Goal: Task Accomplishment & Management: Manage account settings

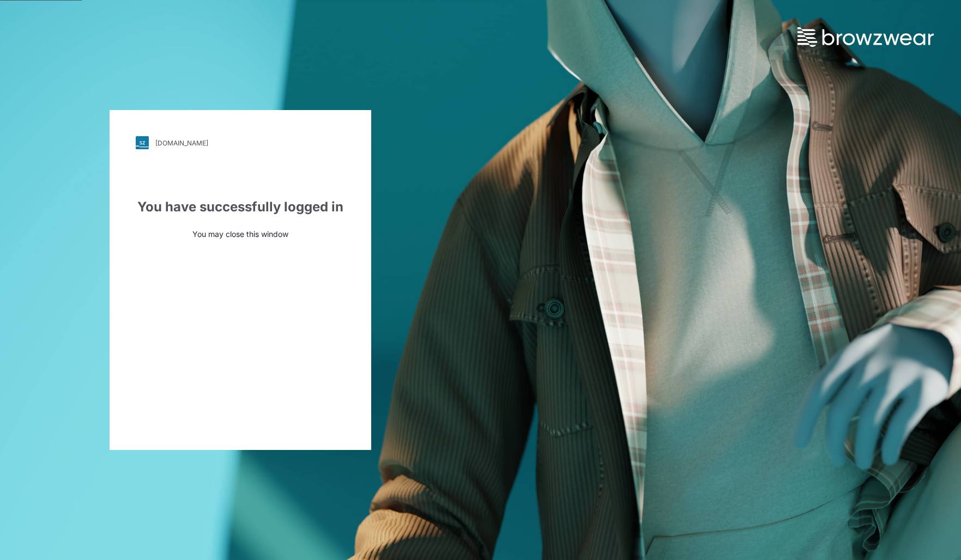
click at [181, 140] on div "[DOMAIN_NAME]" at bounding box center [181, 143] width 53 height 8
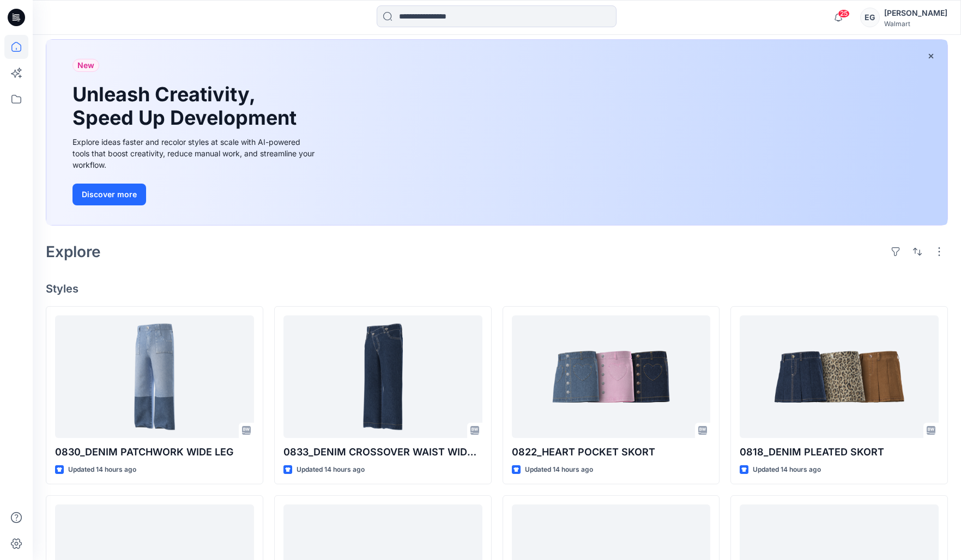
scroll to position [56, 0]
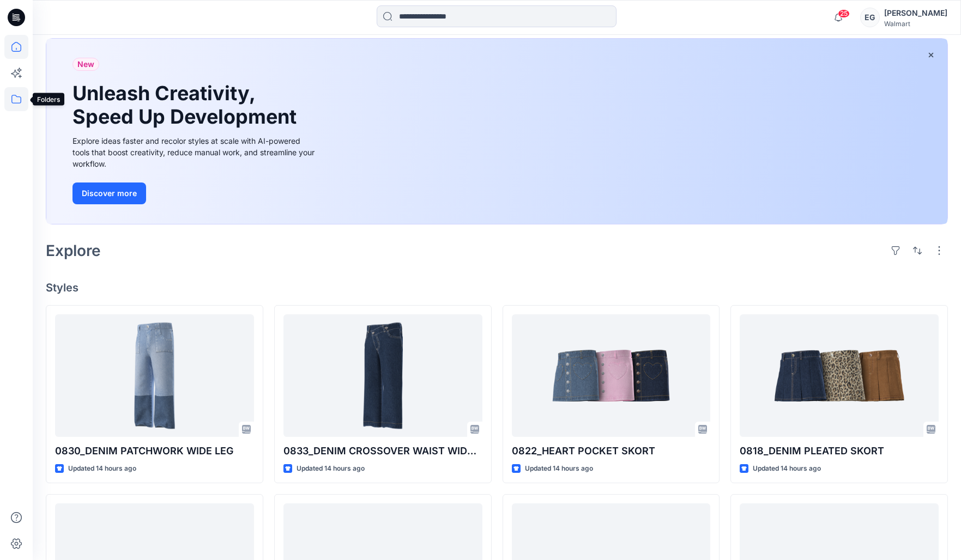
click at [16, 107] on icon at bounding box center [16, 99] width 24 height 24
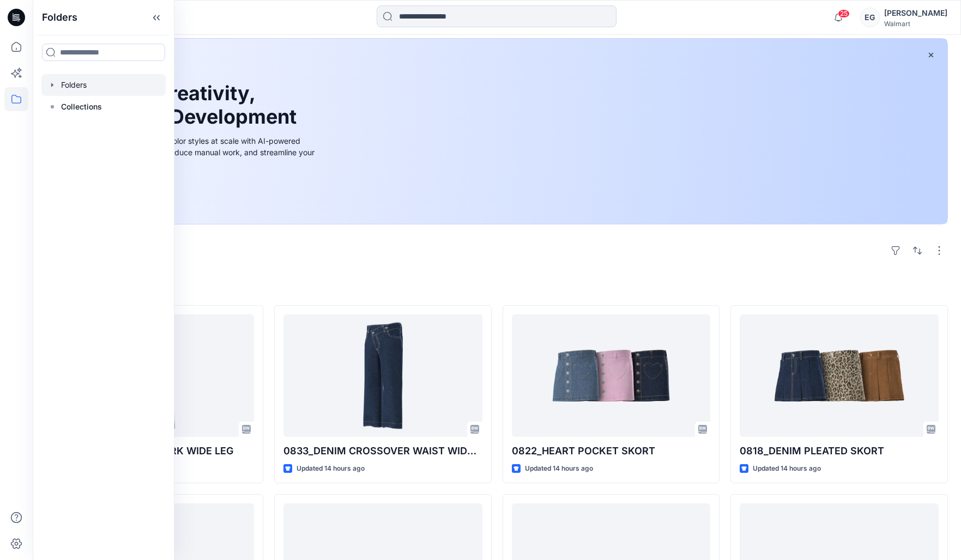
click at [104, 90] on div at bounding box center [103, 85] width 124 height 22
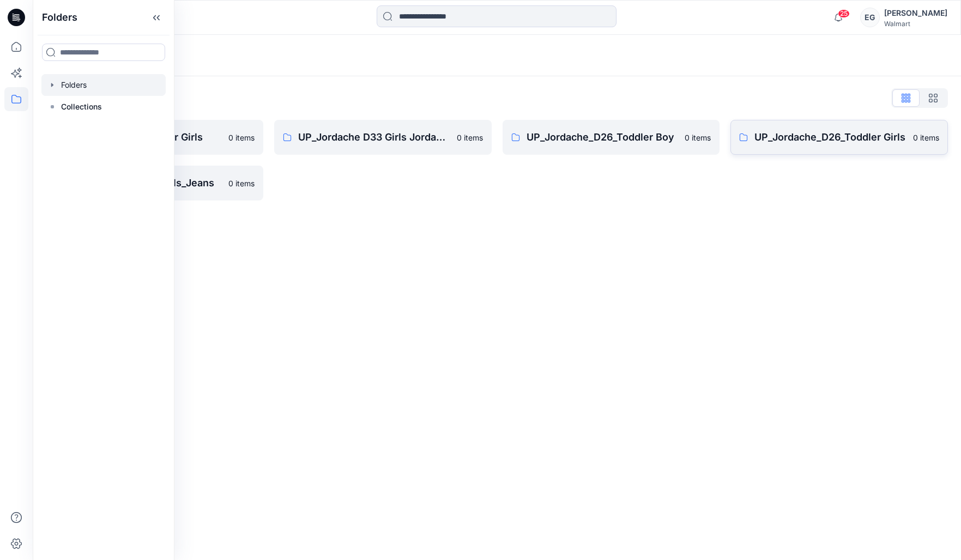
click at [822, 137] on p "UP_Jordache_D26_Toddler Girls" at bounding box center [830, 137] width 152 height 15
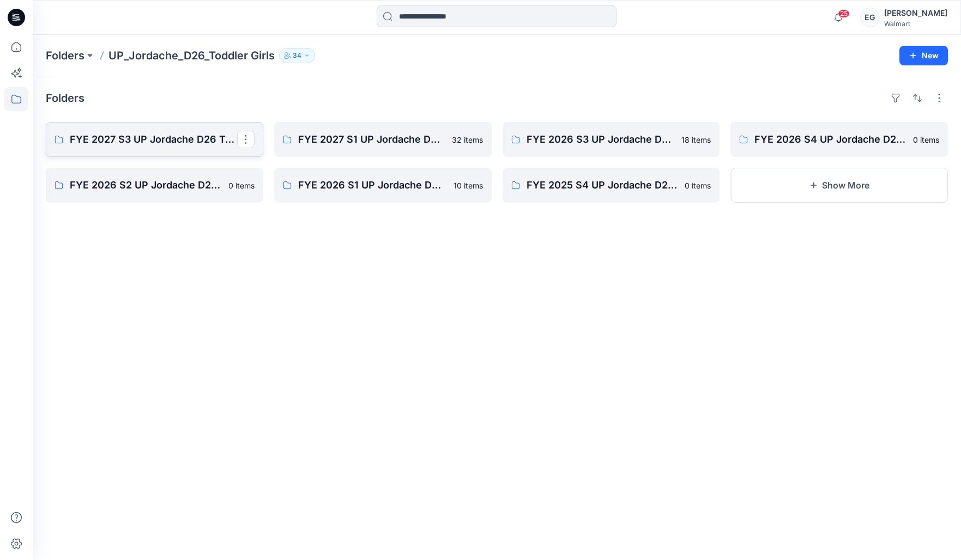
click at [159, 145] on p "FYE 2027 S3 UP Jordache D26 Toddler Girl" at bounding box center [153, 139] width 167 height 15
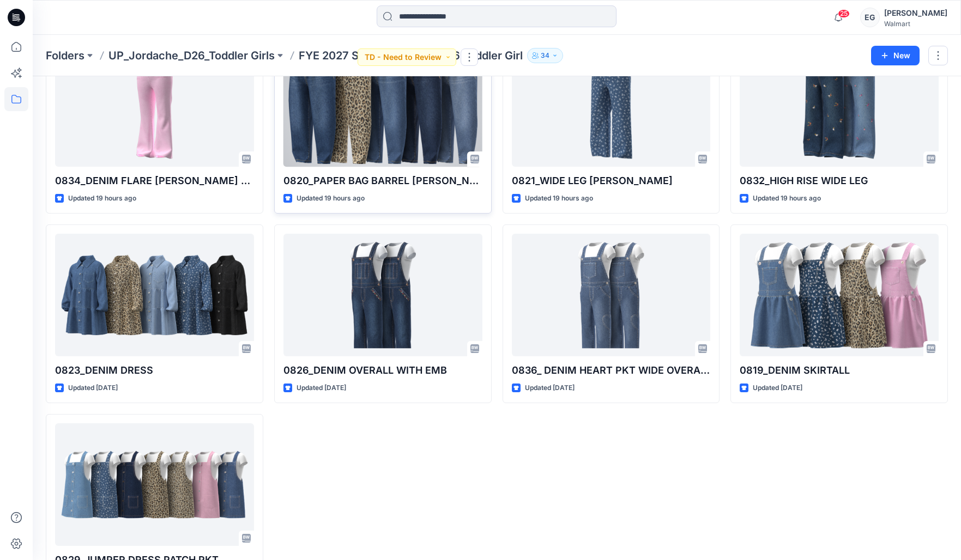
scroll to position [478, 0]
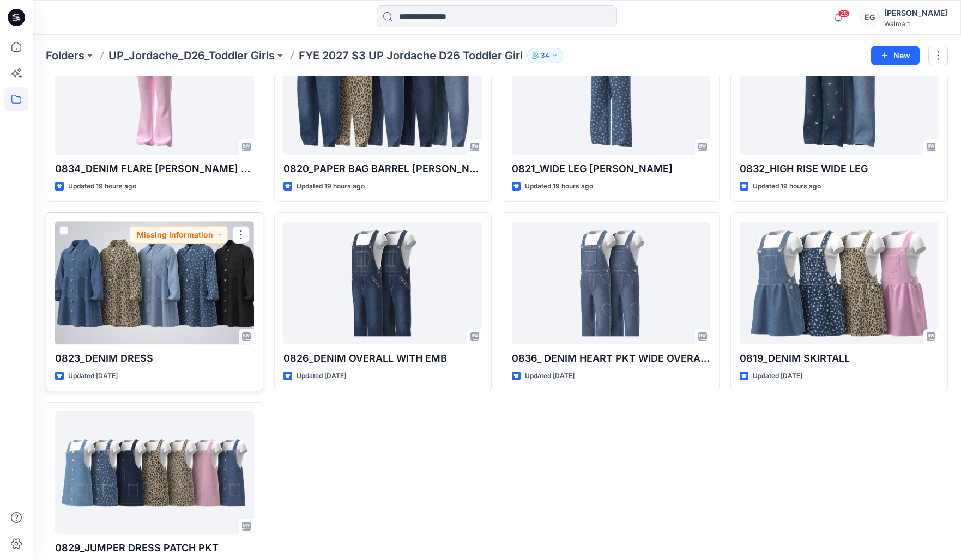
click at [135, 311] on div at bounding box center [154, 283] width 199 height 123
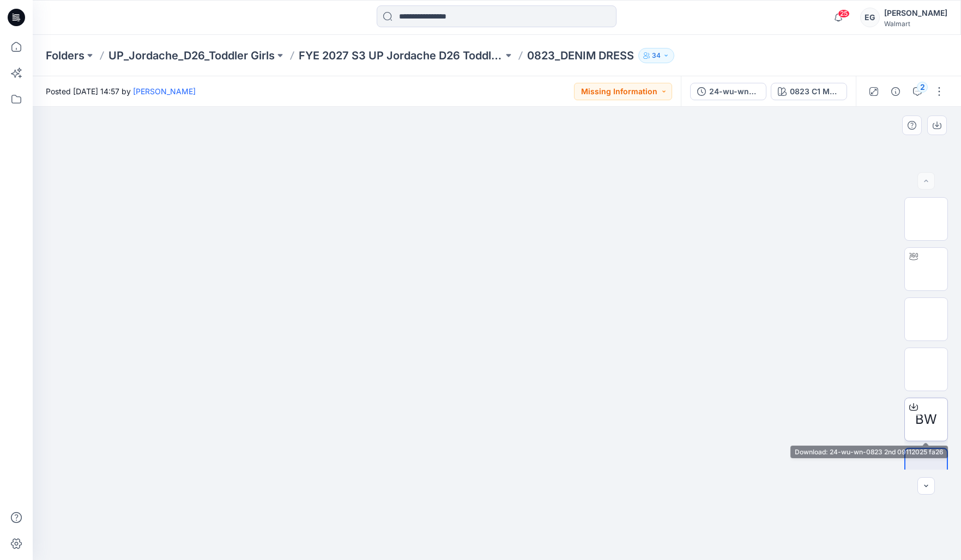
click at [927, 411] on span "BW" at bounding box center [926, 420] width 22 height 20
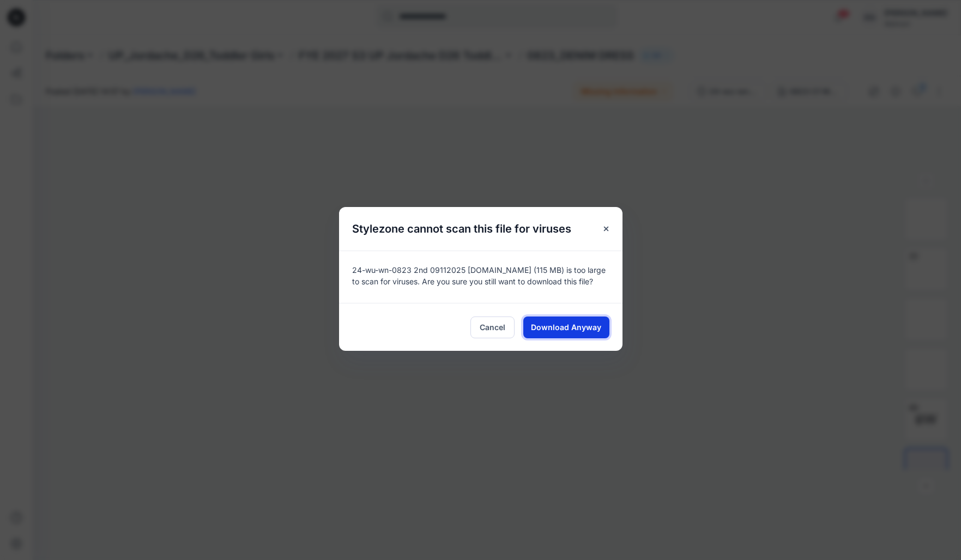
click at [561, 332] on span "Download Anyway" at bounding box center [566, 326] width 70 height 11
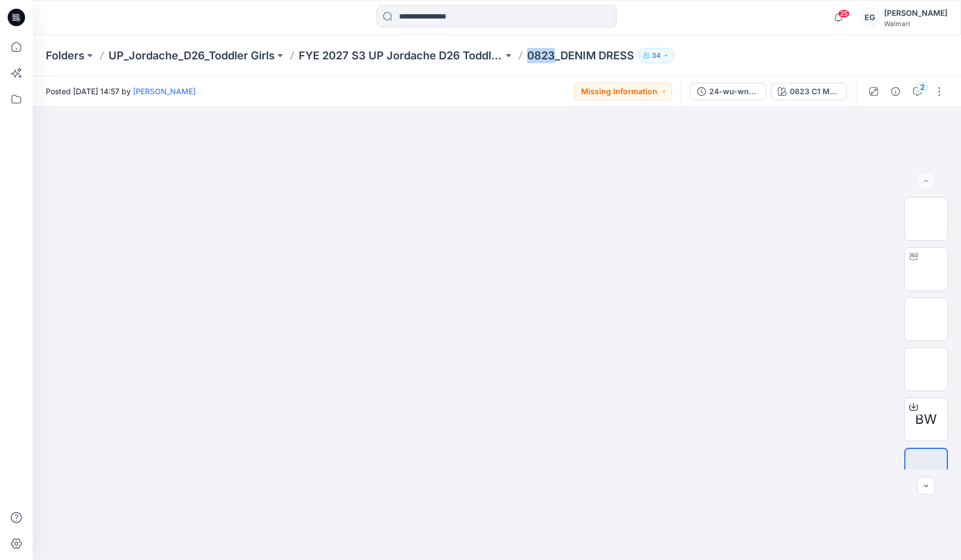
drag, startPoint x: 554, startPoint y: 53, endPoint x: 531, endPoint y: 58, distance: 24.1
click at [529, 58] on p "0823_DENIM DRESS" at bounding box center [580, 55] width 107 height 15
copy p "0823"
click at [926, 269] on img at bounding box center [926, 269] width 0 height 0
drag, startPoint x: 486, startPoint y: 334, endPoint x: 604, endPoint y: 332, distance: 118.2
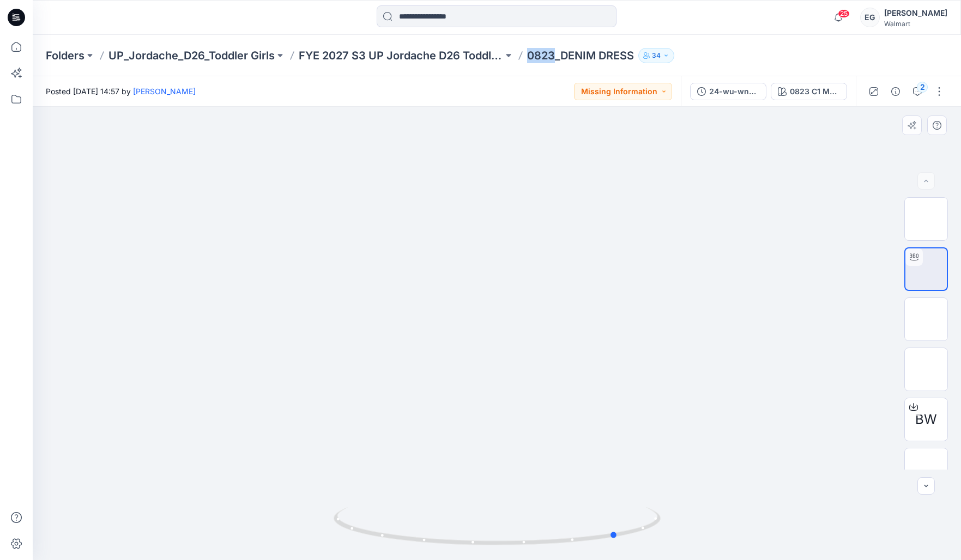
click at [604, 332] on div at bounding box center [497, 333] width 928 height 453
drag, startPoint x: 509, startPoint y: 305, endPoint x: 560, endPoint y: 312, distance: 51.2
click at [560, 312] on div at bounding box center [497, 333] width 928 height 453
drag, startPoint x: 518, startPoint y: 306, endPoint x: 518, endPoint y: 293, distance: 12.5
click at [518, 293] on div at bounding box center [497, 333] width 928 height 453
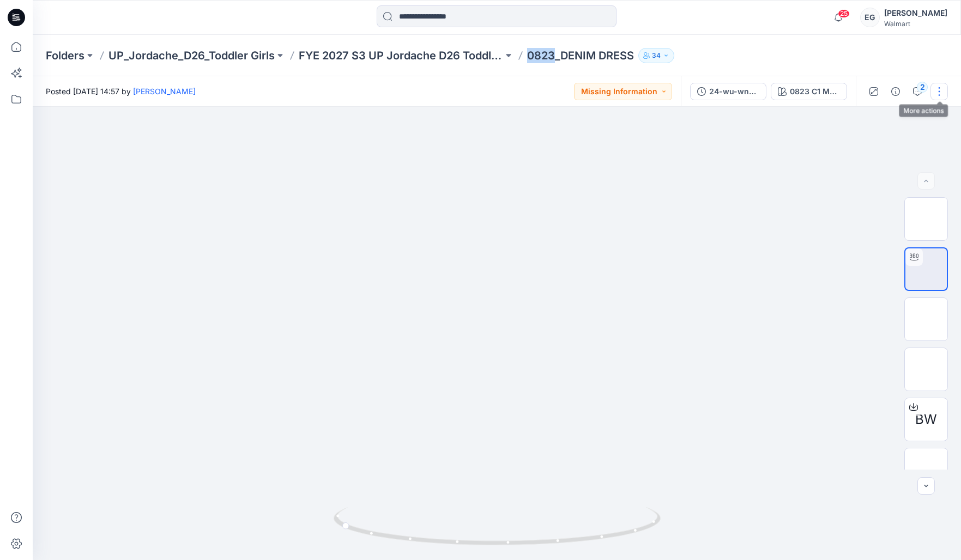
click at [934, 93] on button "button" at bounding box center [938, 91] width 17 height 17
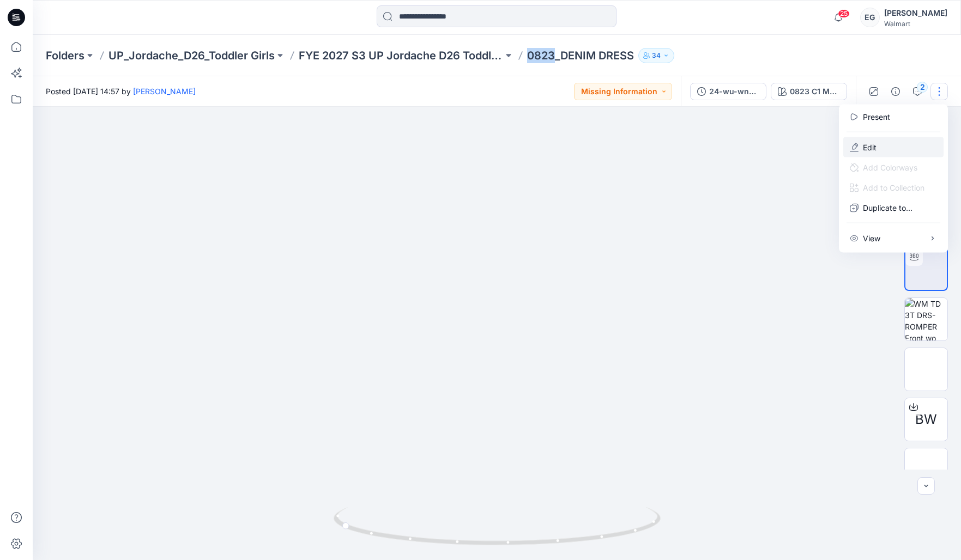
click at [902, 145] on button "Edit" at bounding box center [893, 147] width 100 height 20
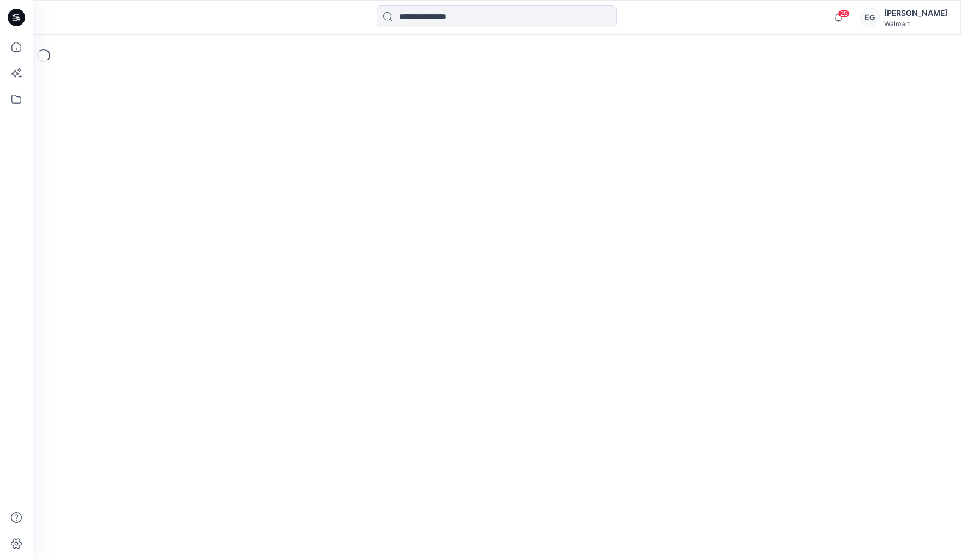
scroll to position [93, 0]
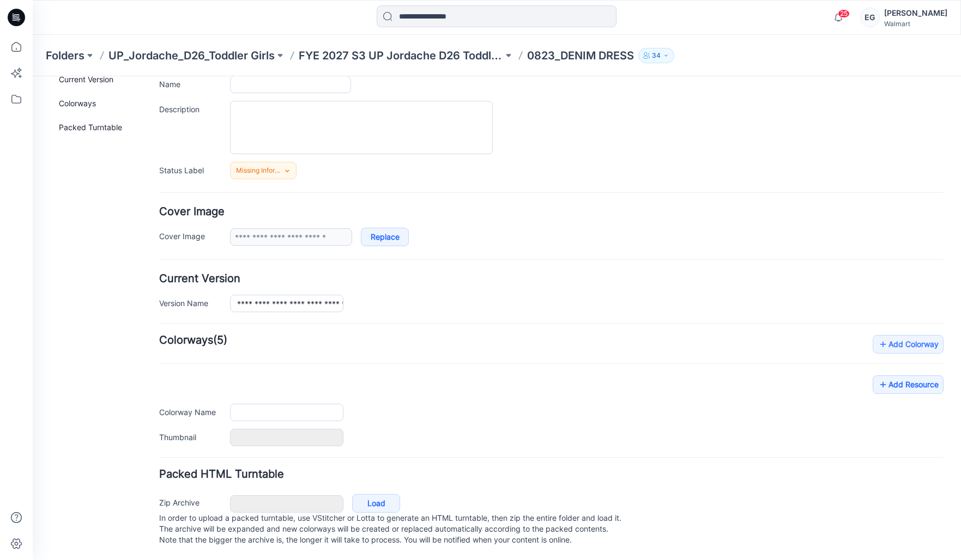
type input "**********"
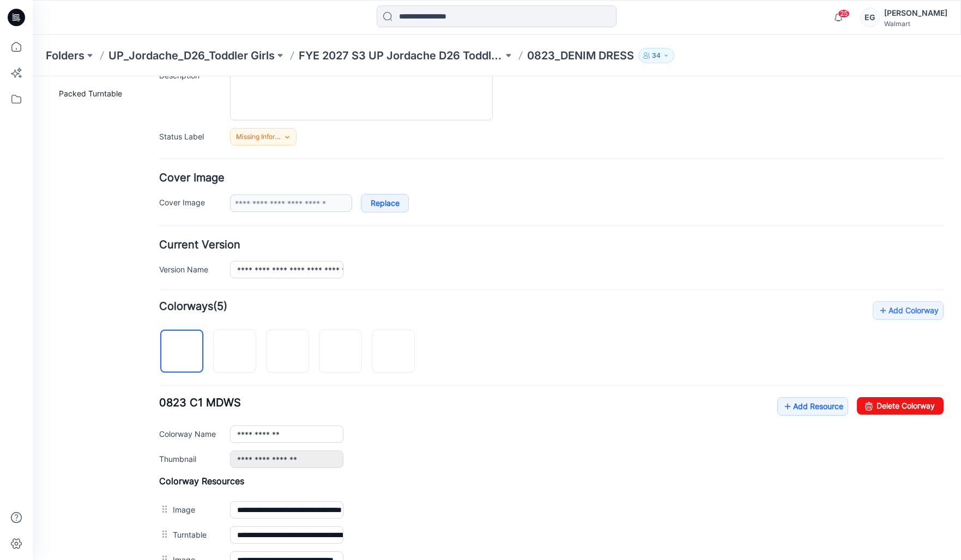
scroll to position [134, 0]
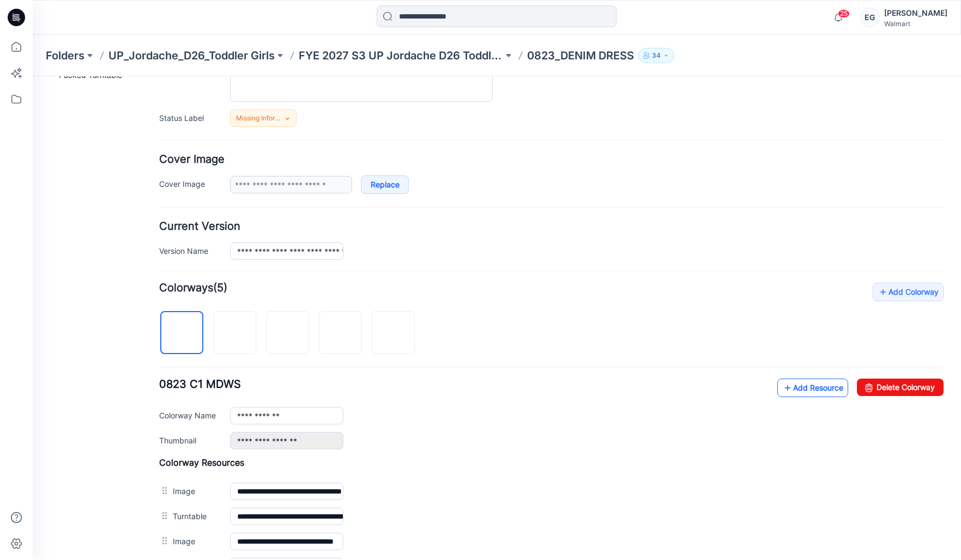
click at [802, 384] on link "Add Resource" at bounding box center [812, 388] width 71 height 19
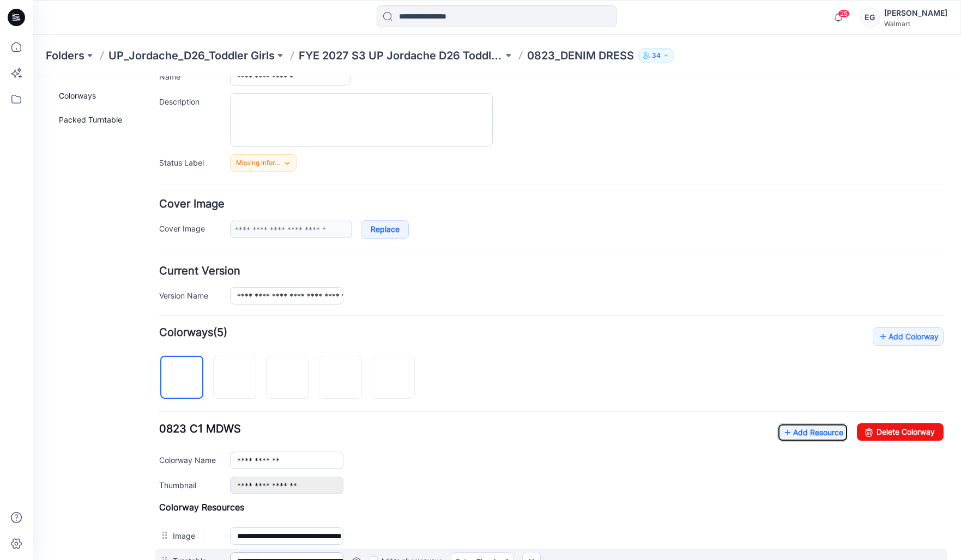
scroll to position [0, 0]
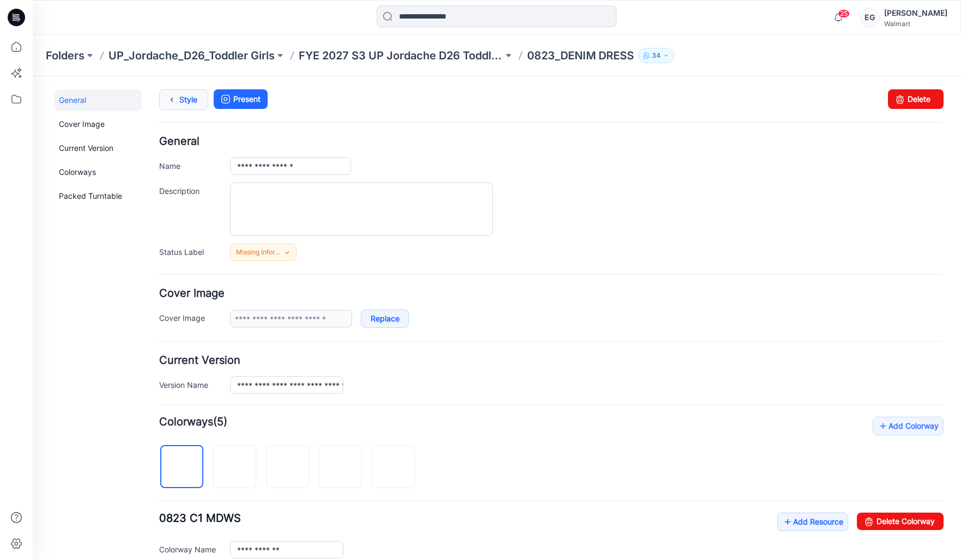
click at [184, 95] on link "Style" at bounding box center [183, 99] width 49 height 21
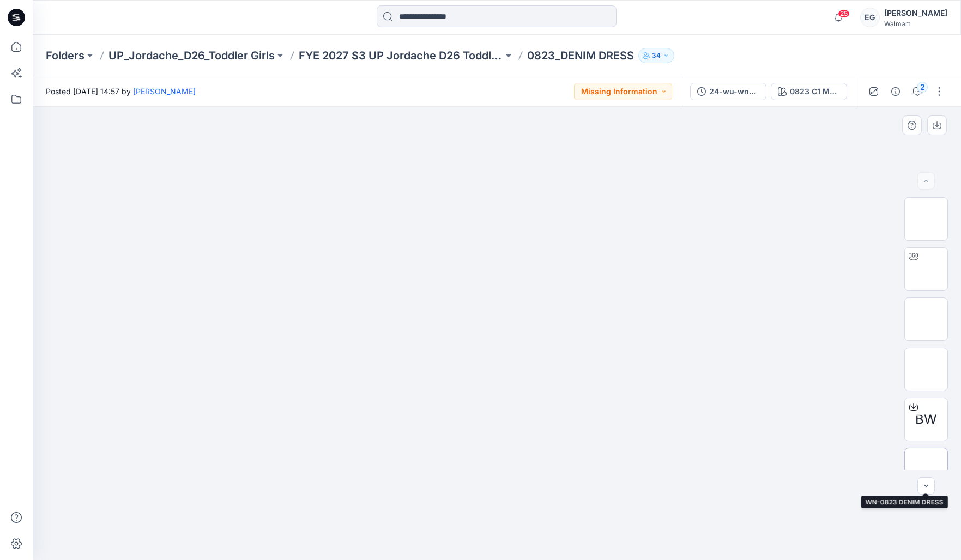
click at [926, 470] on img at bounding box center [926, 470] width 0 height 0
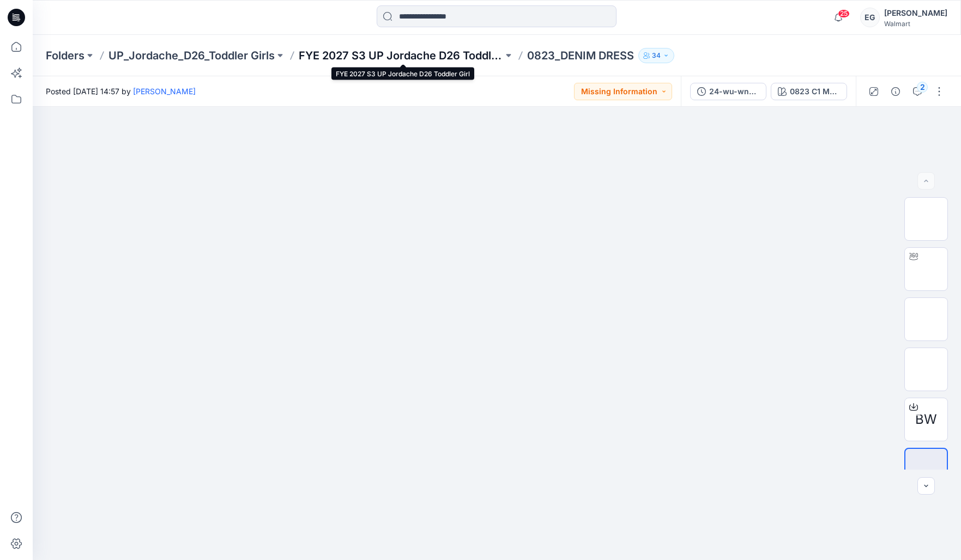
click at [351, 54] on p "FYE 2027 S3 UP Jordache D26 Toddler Girl" at bounding box center [401, 55] width 204 height 15
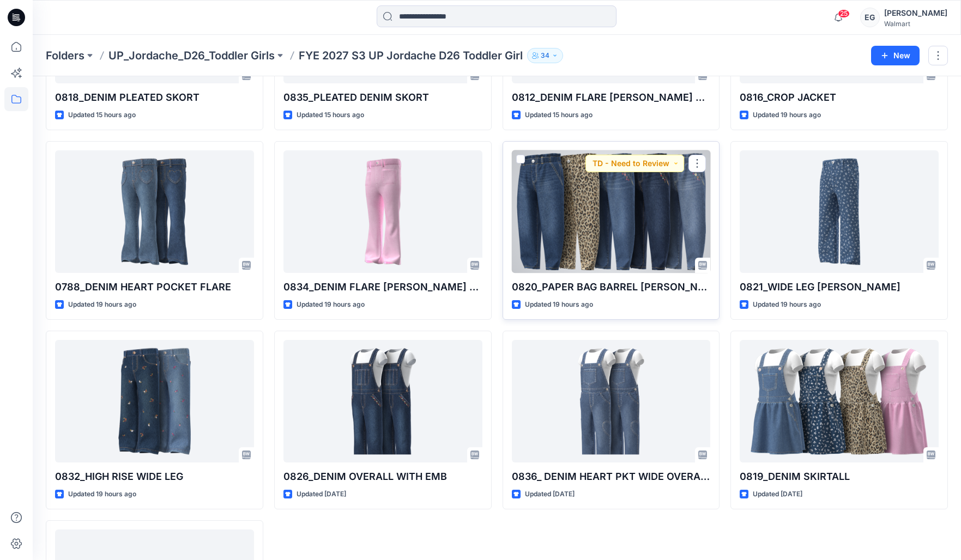
scroll to position [512, 0]
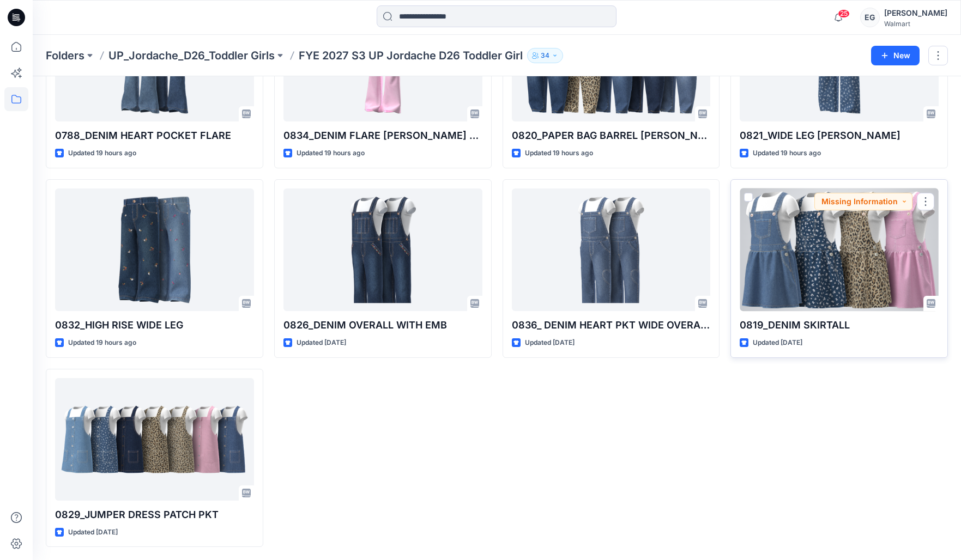
click at [893, 266] on div at bounding box center [838, 250] width 199 height 123
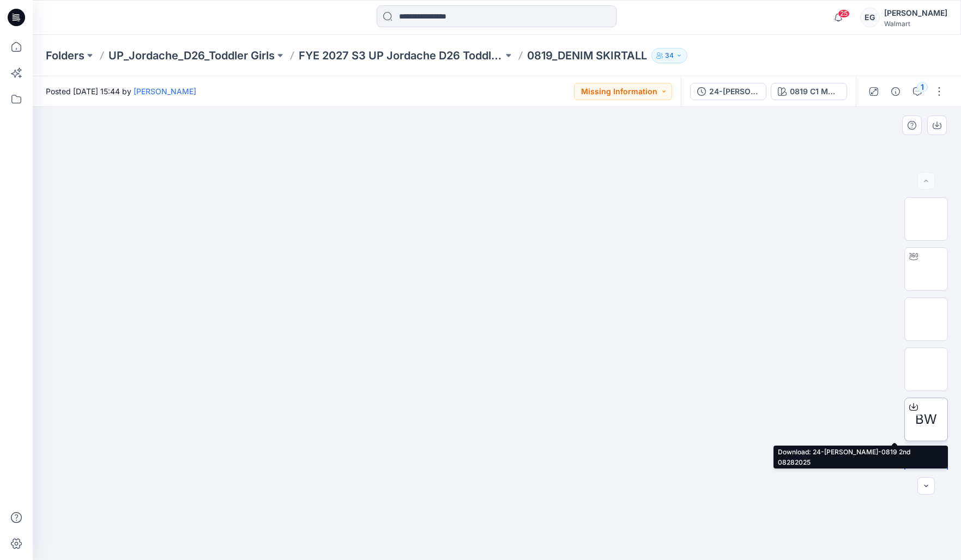
click at [932, 426] on span "BW" at bounding box center [926, 420] width 22 height 20
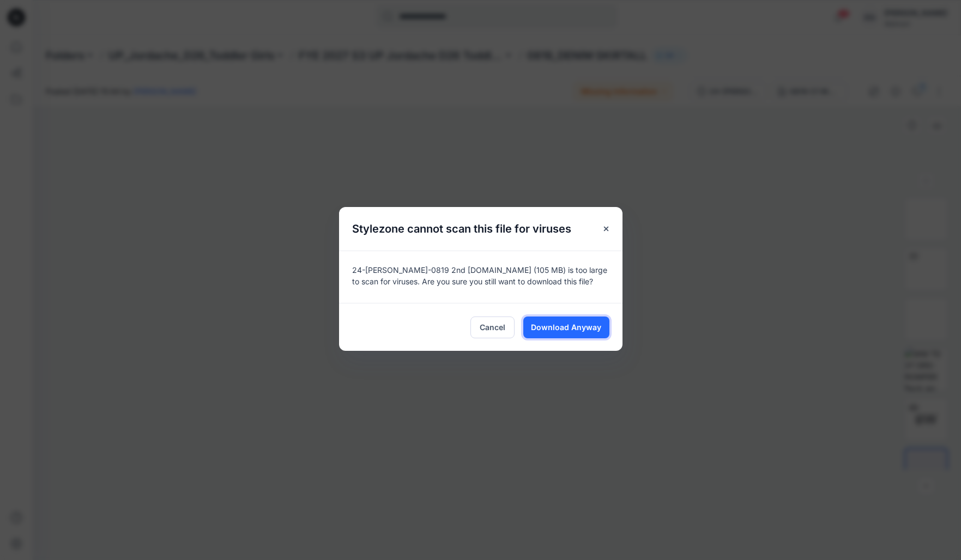
click at [585, 327] on span "Download Anyway" at bounding box center [566, 326] width 70 height 11
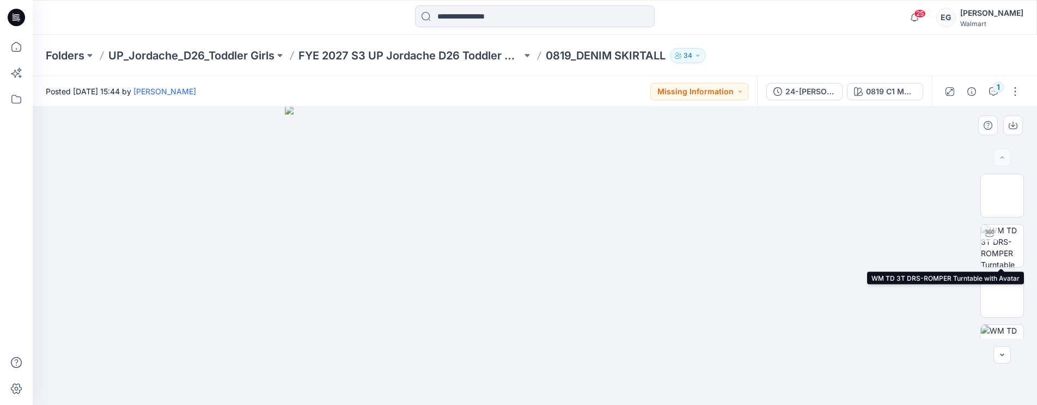
drag, startPoint x: 1006, startPoint y: 241, endPoint x: 888, endPoint y: 235, distance: 117.8
click at [960, 241] on img at bounding box center [1002, 245] width 42 height 42
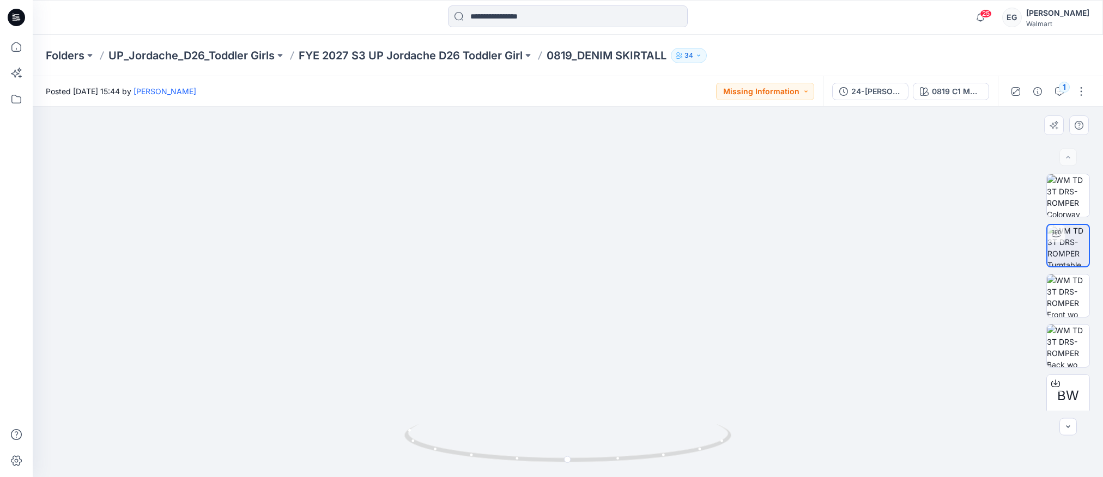
drag, startPoint x: 576, startPoint y: 245, endPoint x: 743, endPoint y: 332, distance: 187.9
click at [745, 1] on img at bounding box center [568, 1] width 772 height 0
drag, startPoint x: 604, startPoint y: 288, endPoint x: 678, endPoint y: 290, distance: 74.7
click at [681, 292] on div at bounding box center [568, 292] width 1070 height 370
drag, startPoint x: 572, startPoint y: 271, endPoint x: 609, endPoint y: 275, distance: 37.3
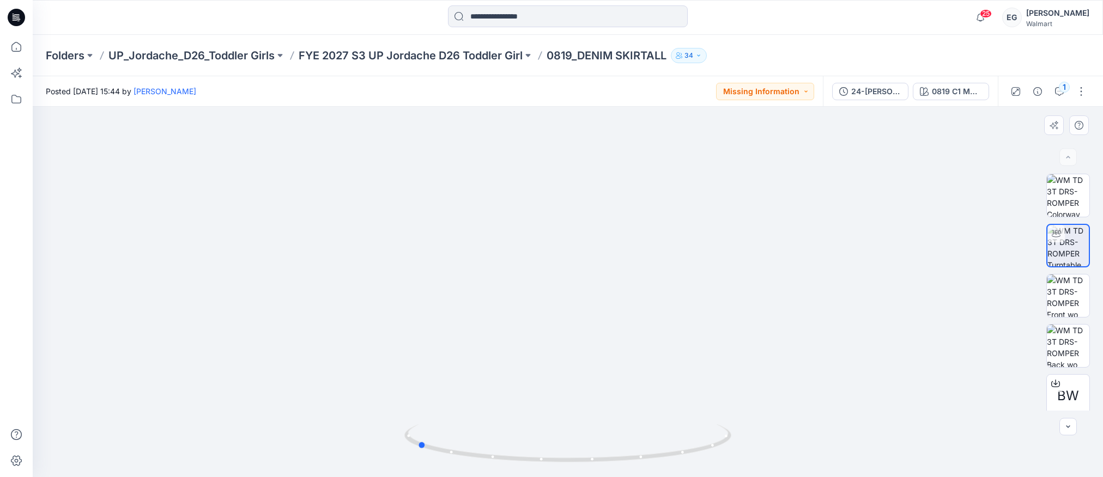
click at [628, 276] on div at bounding box center [568, 292] width 1070 height 370
click at [960, 88] on button "button" at bounding box center [1080, 91] width 17 height 17
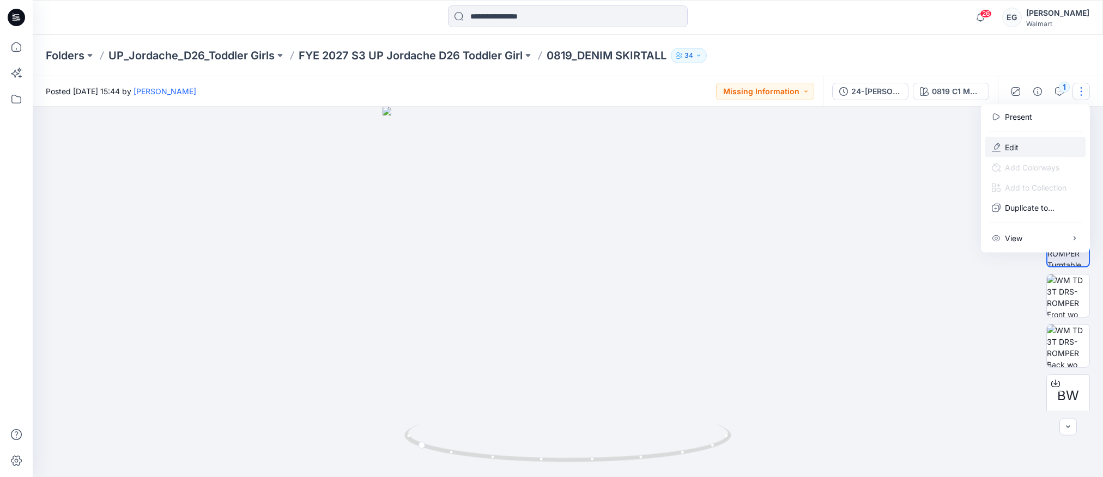
click at [960, 145] on button "Edit" at bounding box center [1035, 147] width 100 height 20
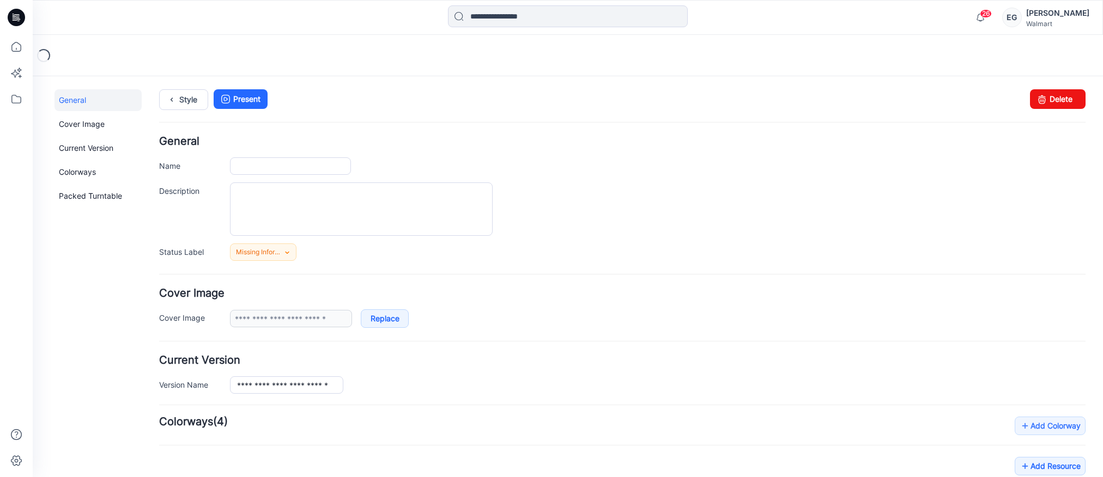
type input "**********"
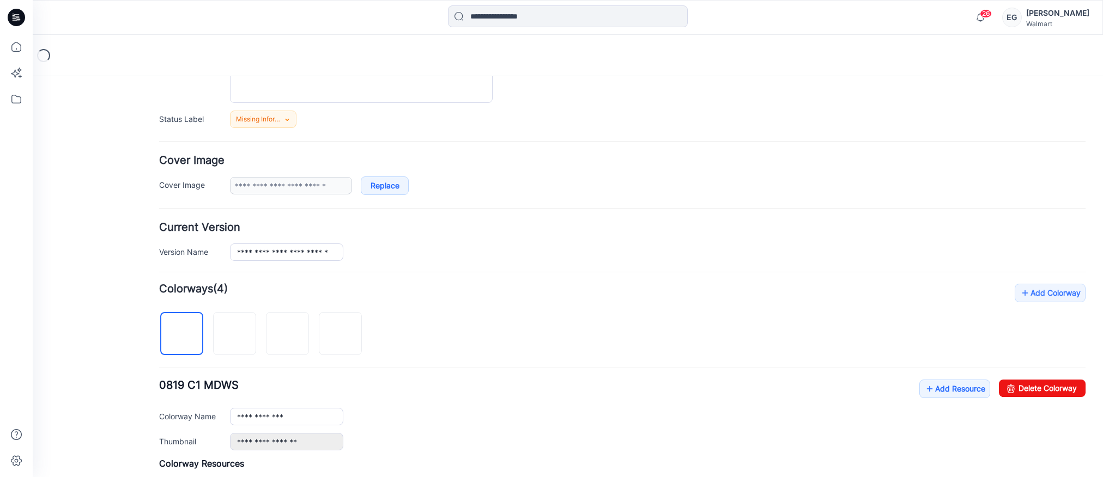
scroll to position [138, 0]
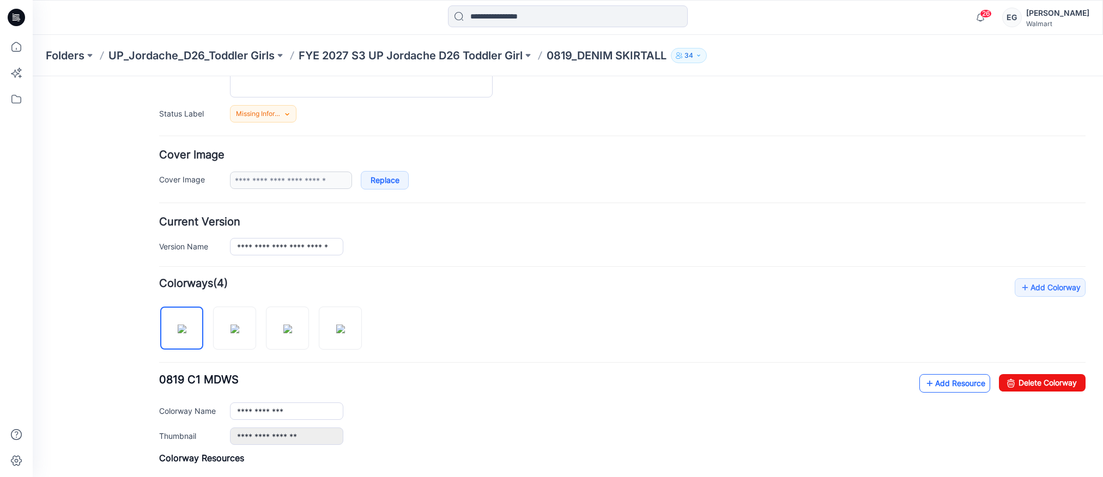
click at [957, 390] on link "Add Resource" at bounding box center [954, 383] width 71 height 19
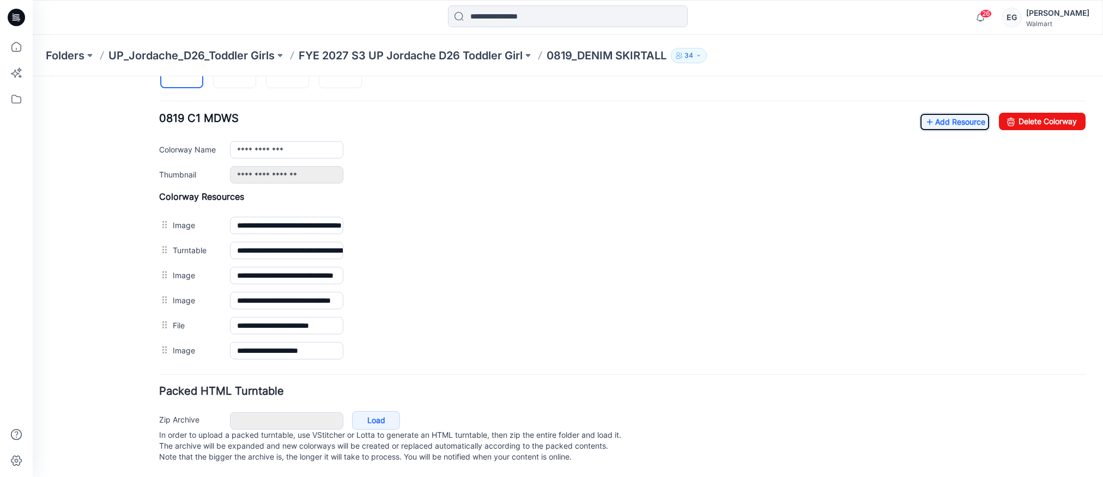
scroll to position [0, 0]
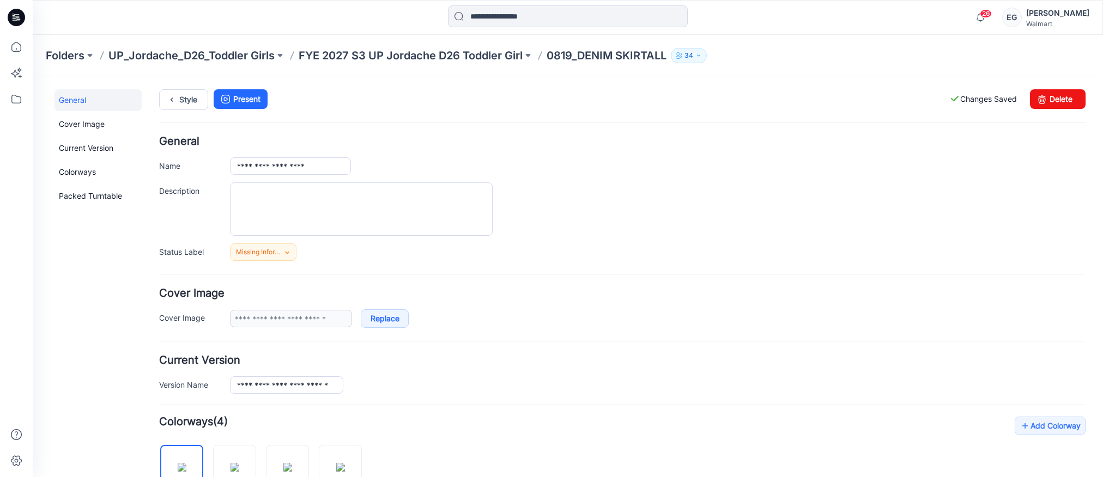
click at [350, 59] on p "FYE 2027 S3 UP Jordache D26 Toddler Girl" at bounding box center [411, 55] width 224 height 15
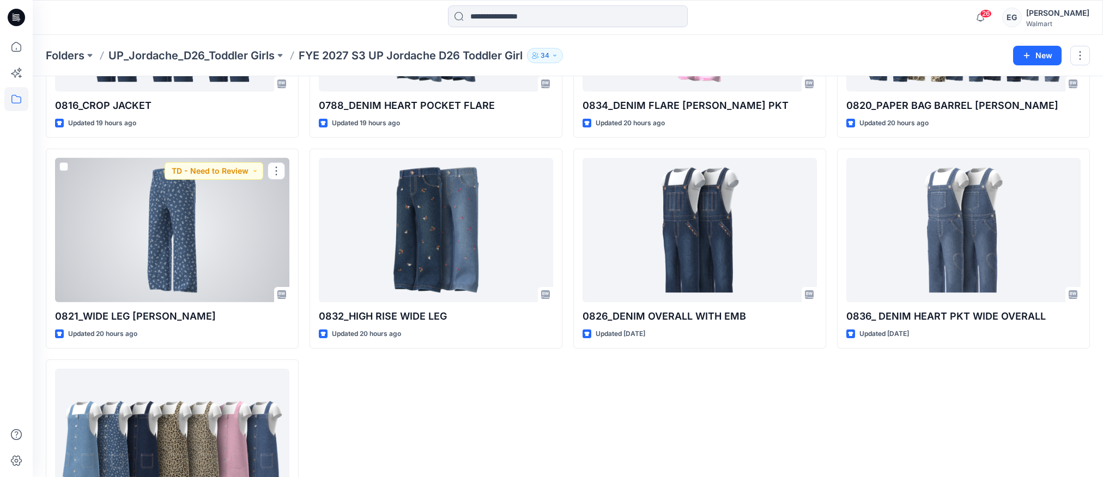
scroll to position [606, 0]
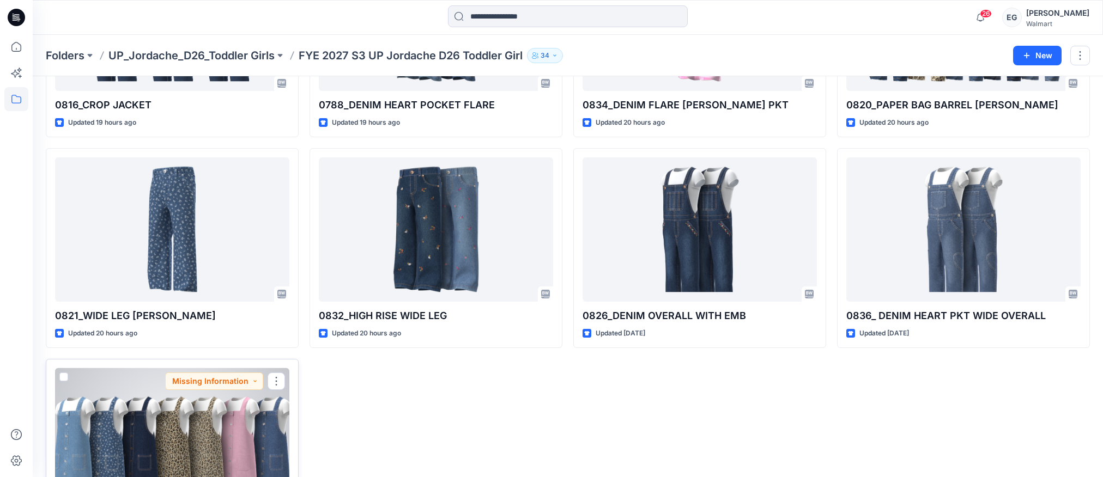
click at [217, 440] on div at bounding box center [172, 440] width 234 height 144
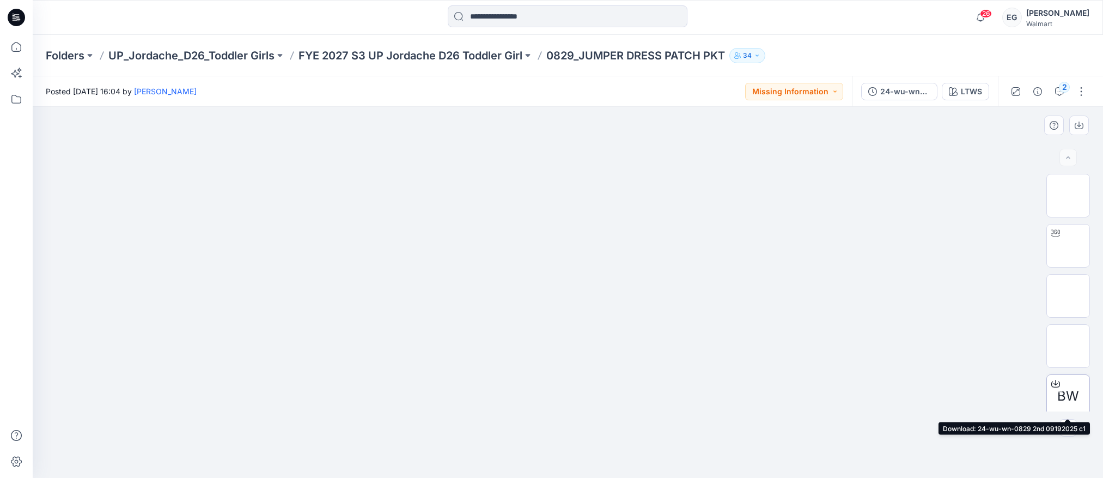
click at [1080, 394] on div "BW" at bounding box center [1069, 396] width 44 height 44
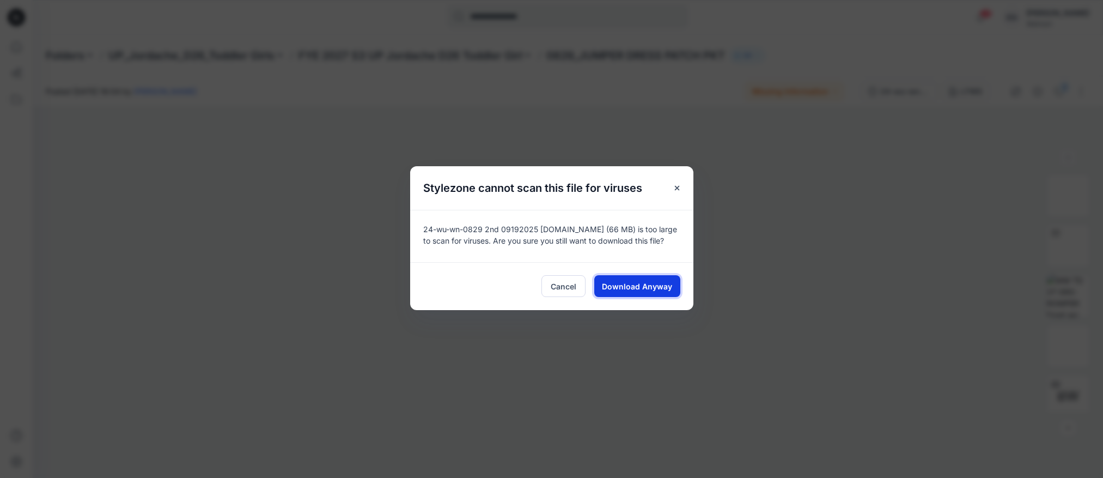
click at [630, 281] on span "Download Anyway" at bounding box center [637, 286] width 70 height 11
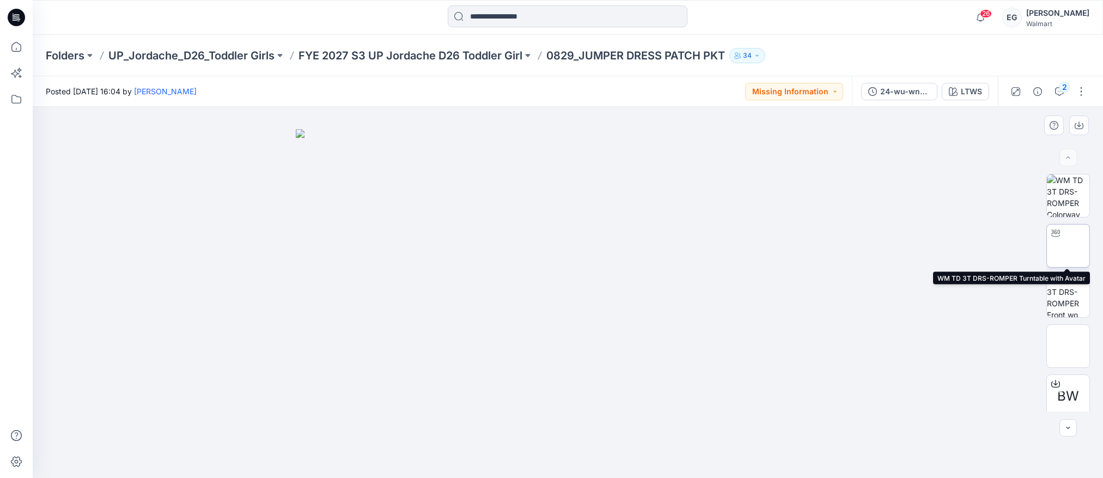
click at [1068, 246] on img at bounding box center [1068, 246] width 0 height 0
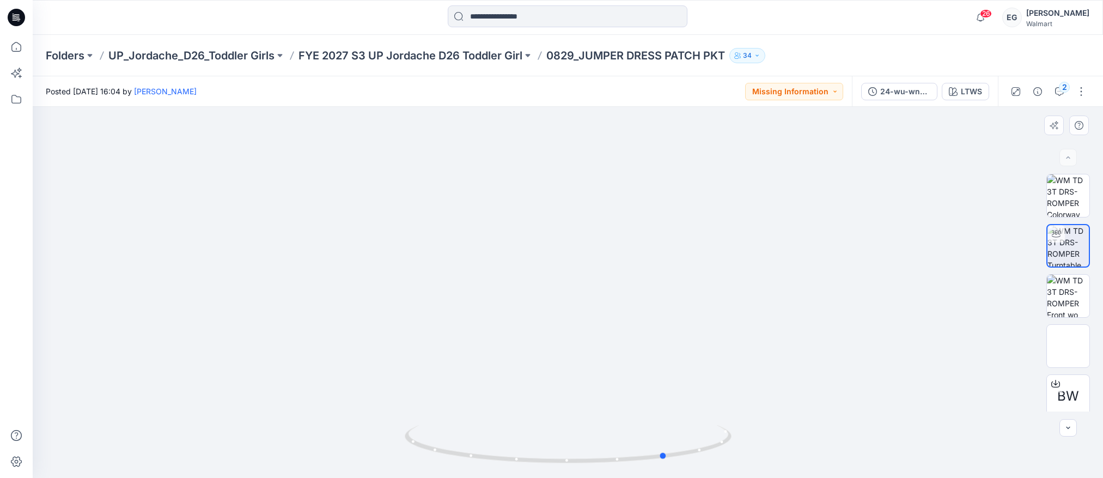
drag, startPoint x: 630, startPoint y: 299, endPoint x: 728, endPoint y: 298, distance: 98.6
click at [728, 298] on div at bounding box center [568, 292] width 1071 height 371
drag, startPoint x: 519, startPoint y: 250, endPoint x: 567, endPoint y: 226, distance: 52.9
click at [620, 258] on div at bounding box center [568, 292] width 1071 height 371
click at [1081, 93] on button "button" at bounding box center [1081, 91] width 17 height 17
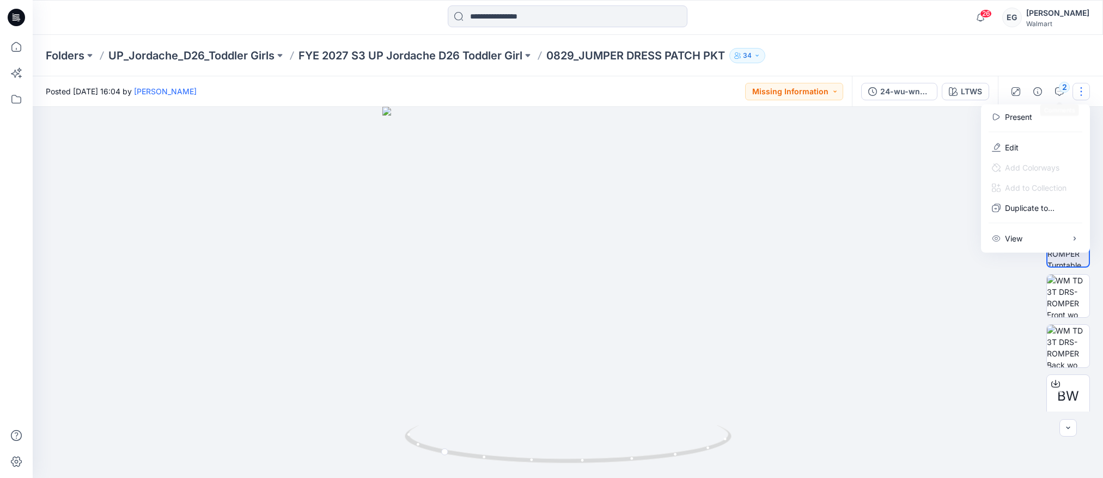
click at [1058, 79] on div "2" at bounding box center [1048, 91] width 101 height 31
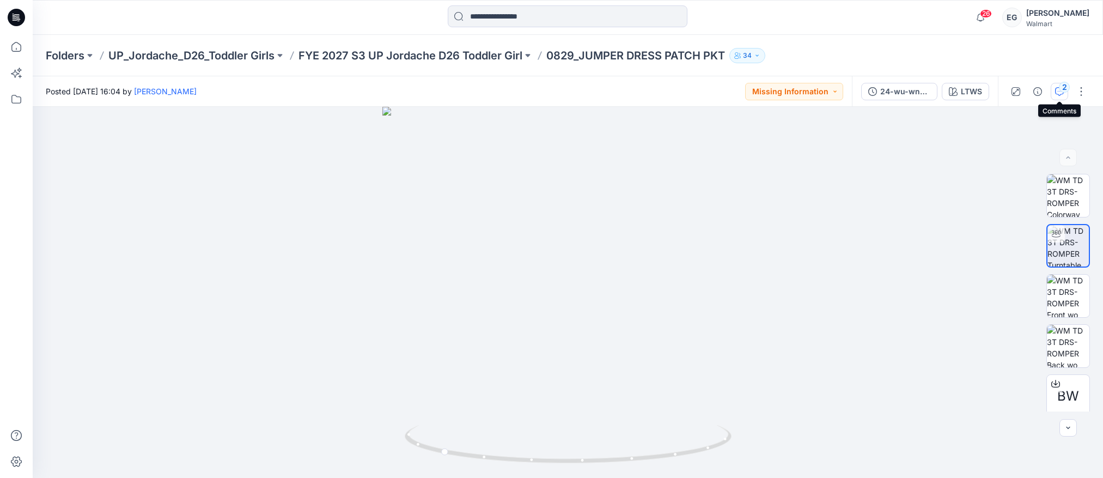
click at [1061, 88] on div "2" at bounding box center [1064, 87] width 11 height 11
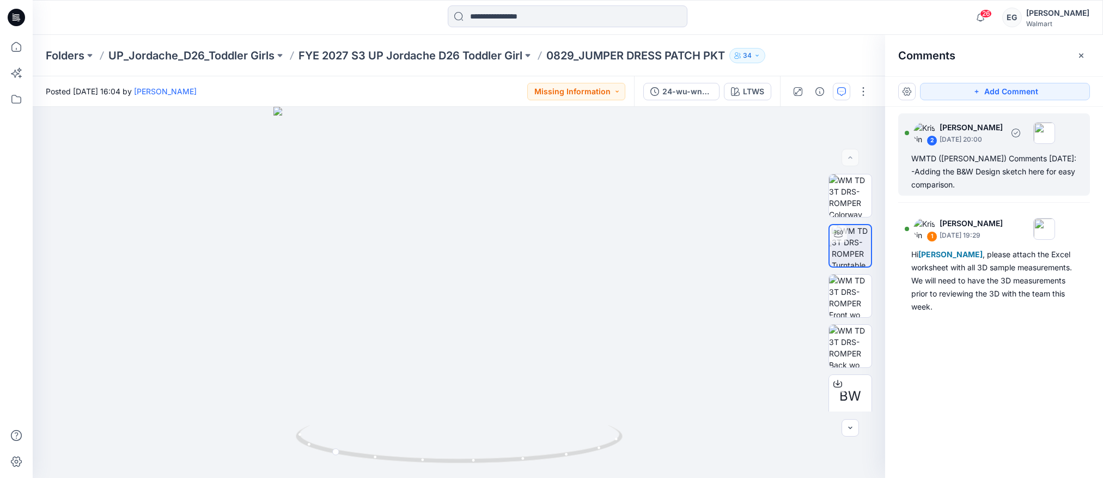
click at [1055, 140] on img at bounding box center [1045, 133] width 22 height 22
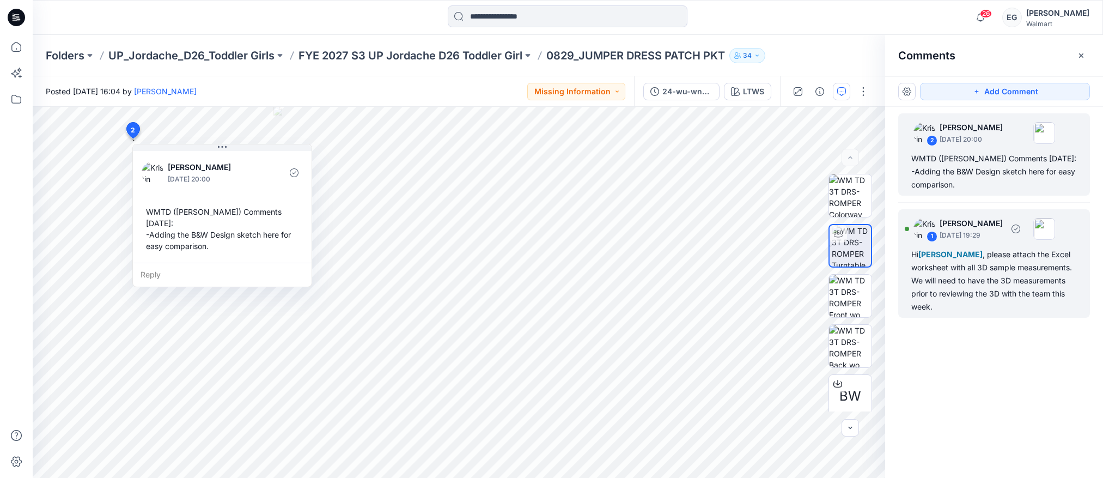
click at [1018, 260] on div "Hi Emily Geng , please attach the Excel worksheet with all 3D sample measuremen…" at bounding box center [994, 280] width 166 height 65
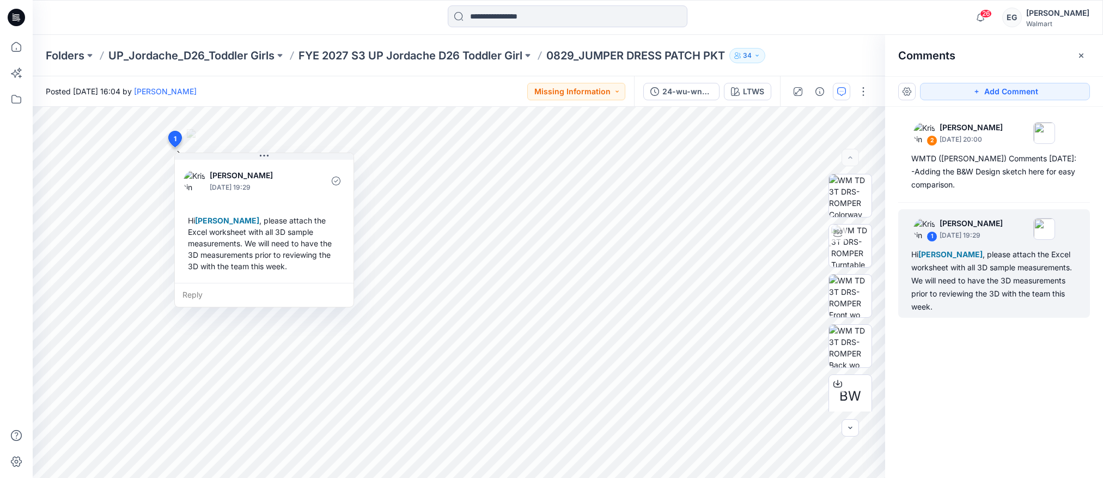
click at [1084, 53] on icon "button" at bounding box center [1081, 55] width 9 height 9
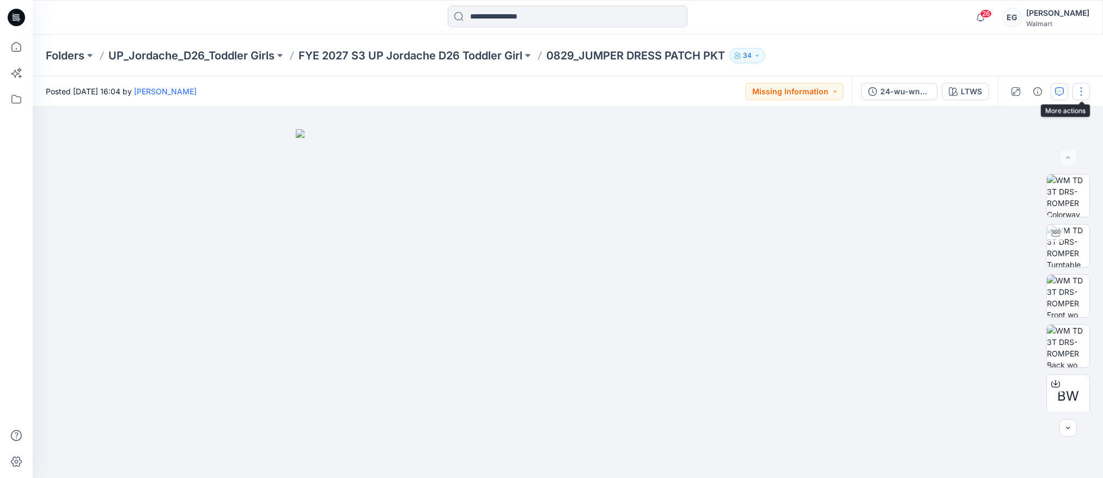
click at [1084, 92] on button "button" at bounding box center [1081, 91] width 17 height 17
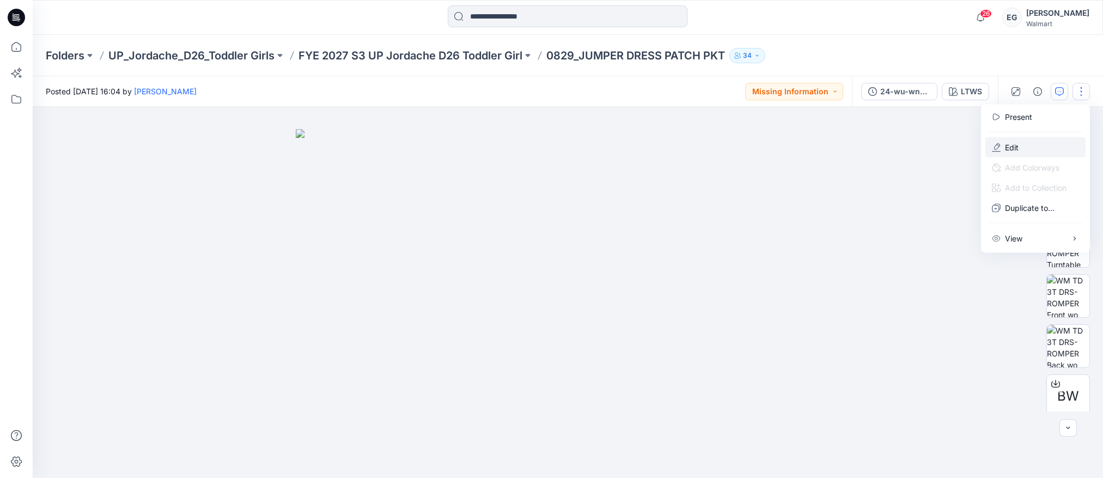
click at [1020, 150] on button "Edit" at bounding box center [1036, 147] width 100 height 20
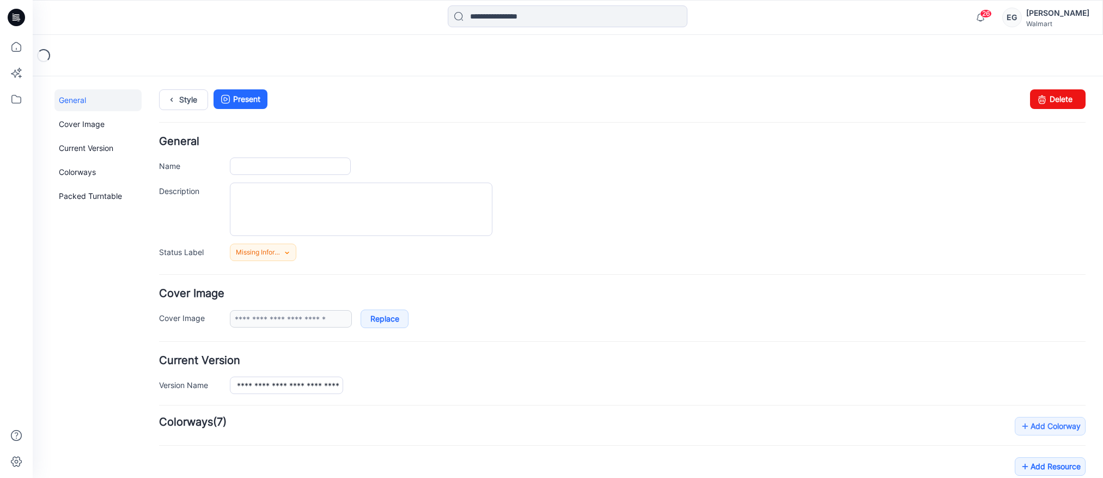
type input "**********"
type input "****"
type input "**********"
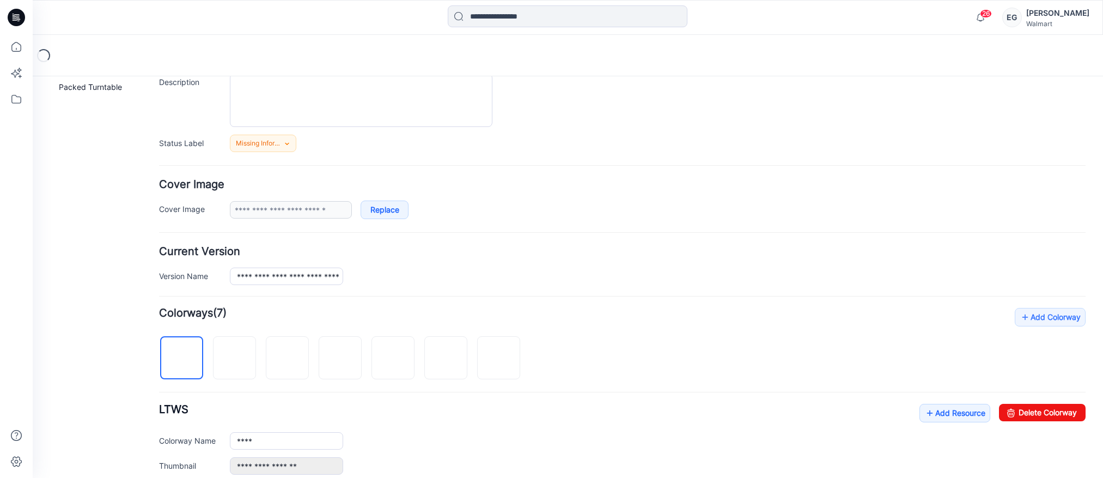
scroll to position [120, 0]
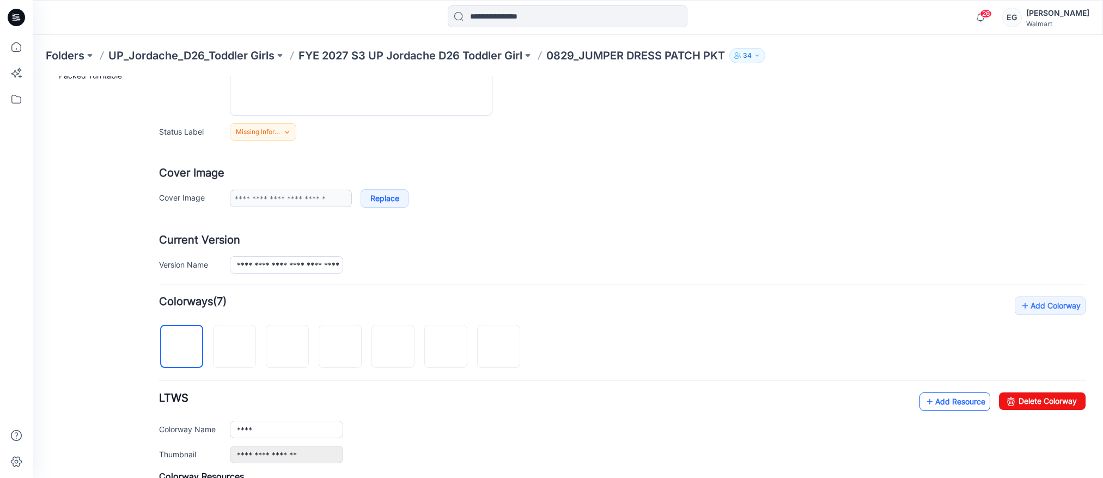
click at [927, 397] on icon at bounding box center [930, 401] width 11 height 17
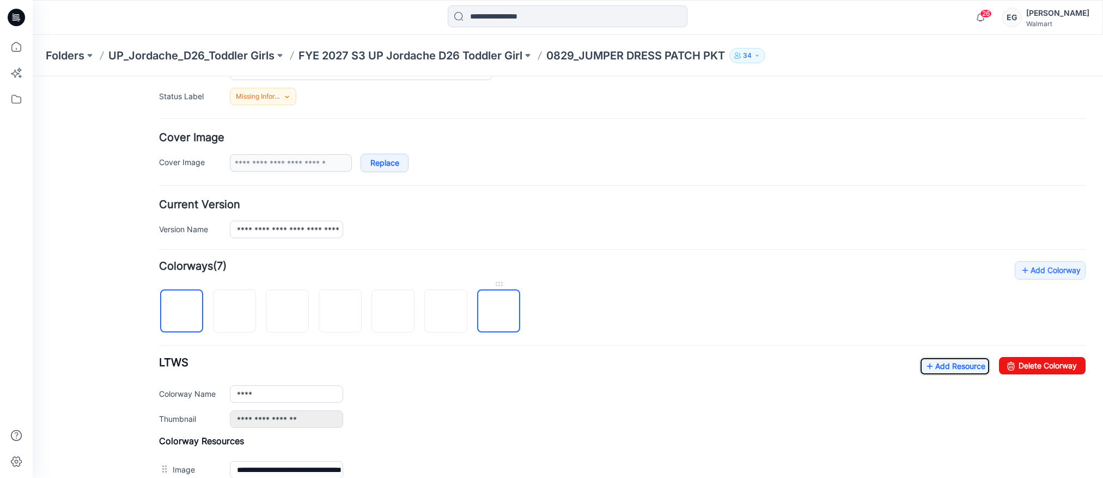
scroll to position [0, 0]
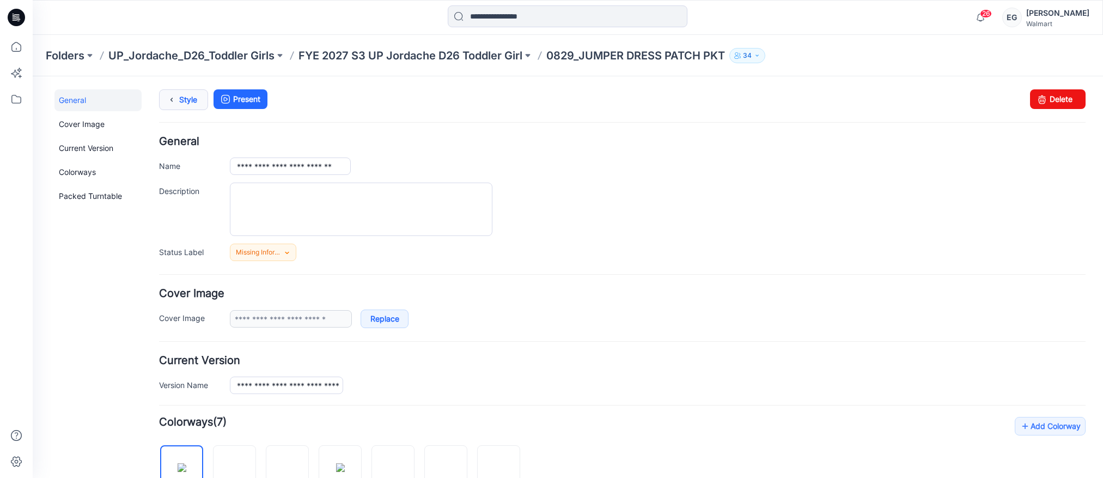
click at [179, 99] on link "Style" at bounding box center [183, 99] width 49 height 21
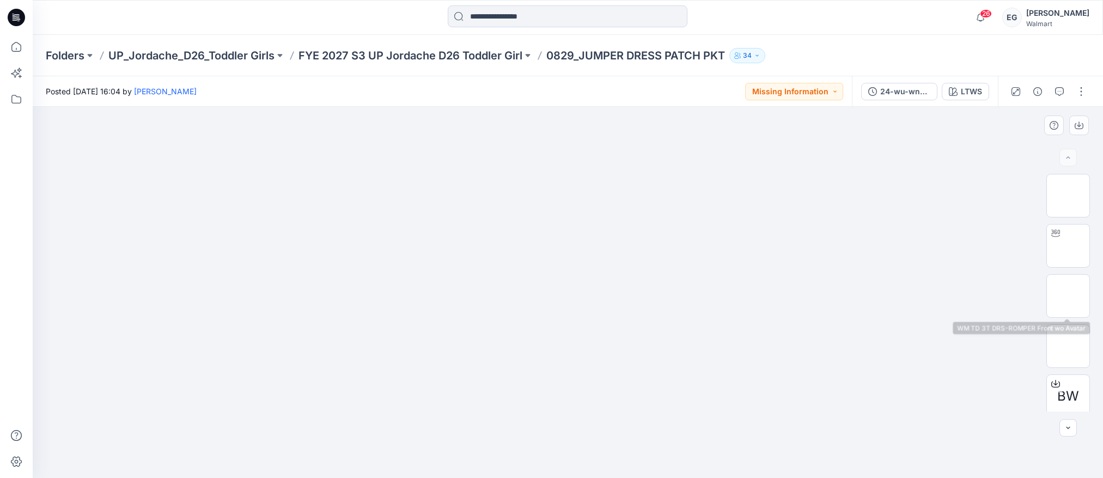
scroll to position [107, 0]
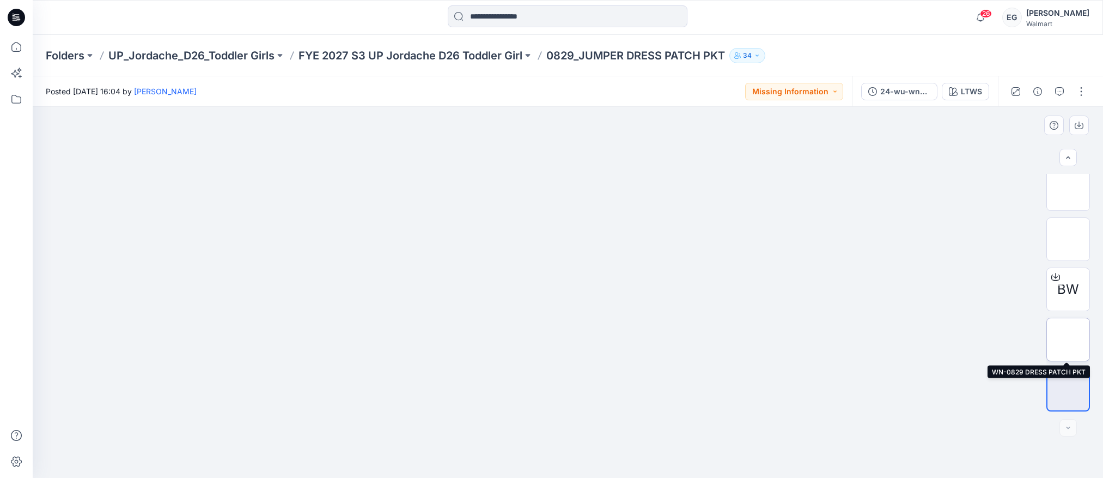
click at [1068, 339] on img at bounding box center [1068, 339] width 0 height 0
click at [442, 58] on p "FYE 2027 S3 UP Jordache D26 Toddler Girl" at bounding box center [411, 55] width 224 height 15
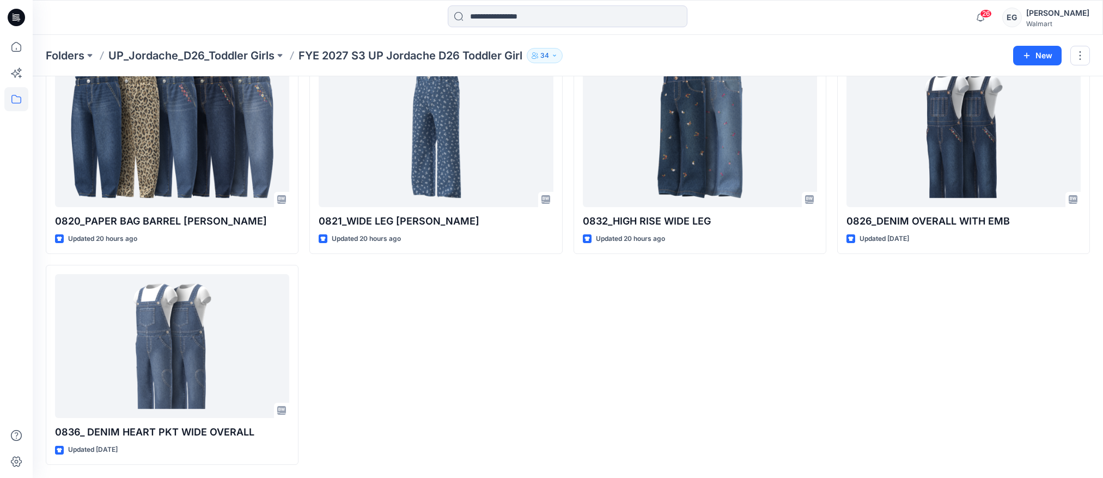
scroll to position [698, 0]
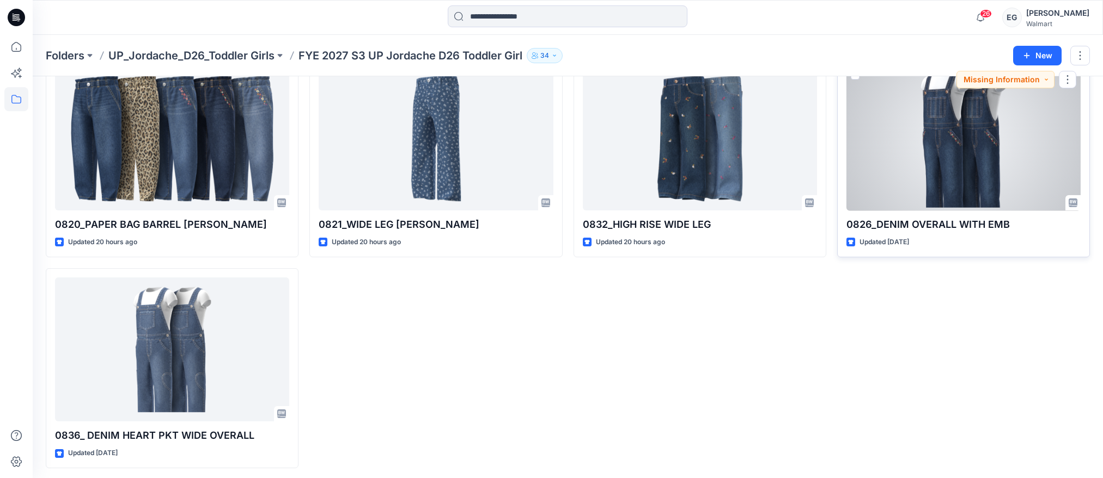
click at [931, 161] on div at bounding box center [964, 138] width 234 height 144
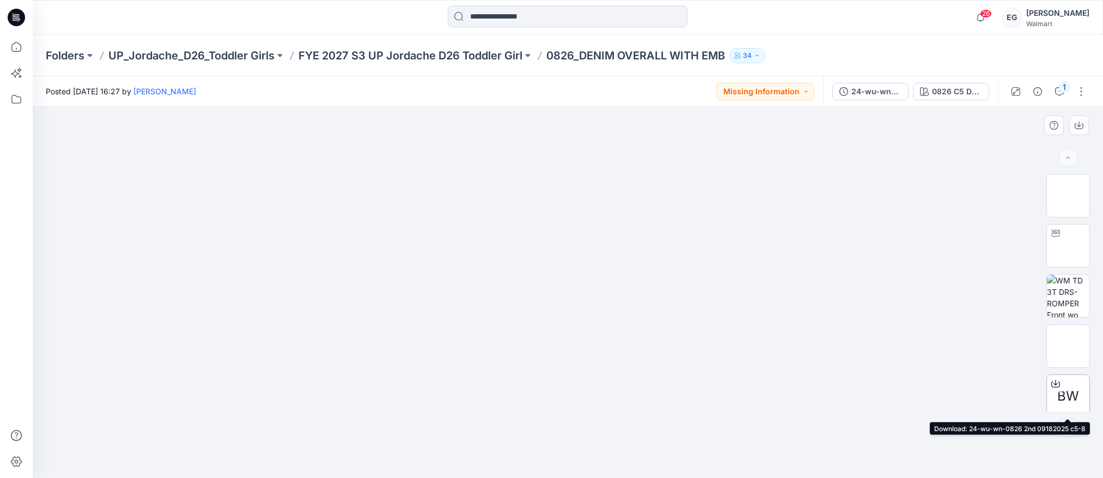
click at [1073, 384] on div "BW" at bounding box center [1069, 396] width 44 height 44
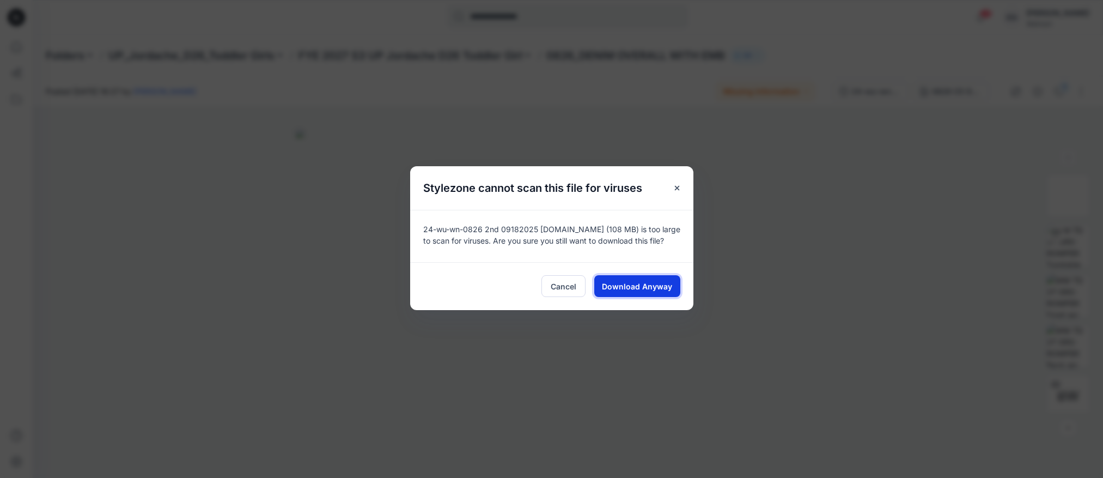
click at [627, 291] on span "Download Anyway" at bounding box center [637, 286] width 70 height 11
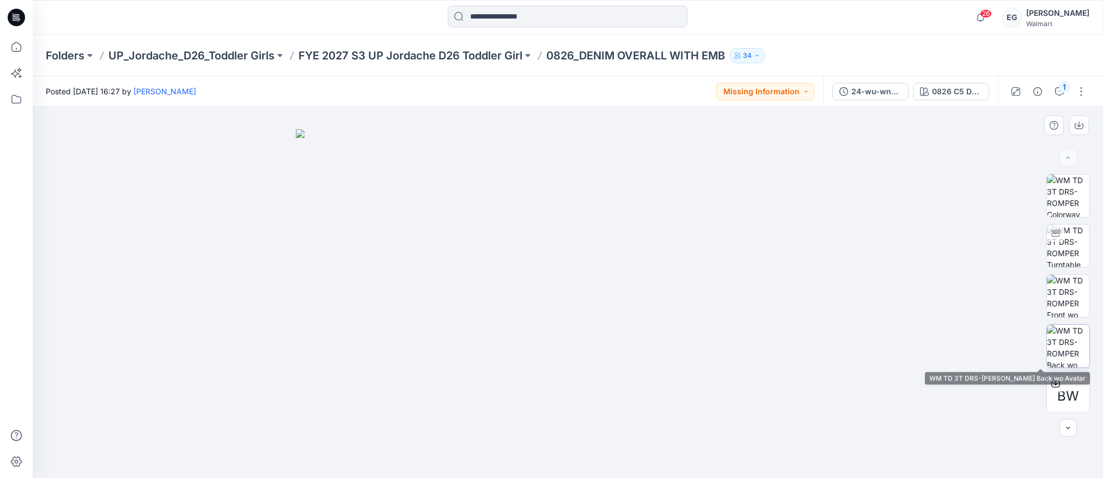
click at [1064, 345] on img at bounding box center [1068, 346] width 42 height 42
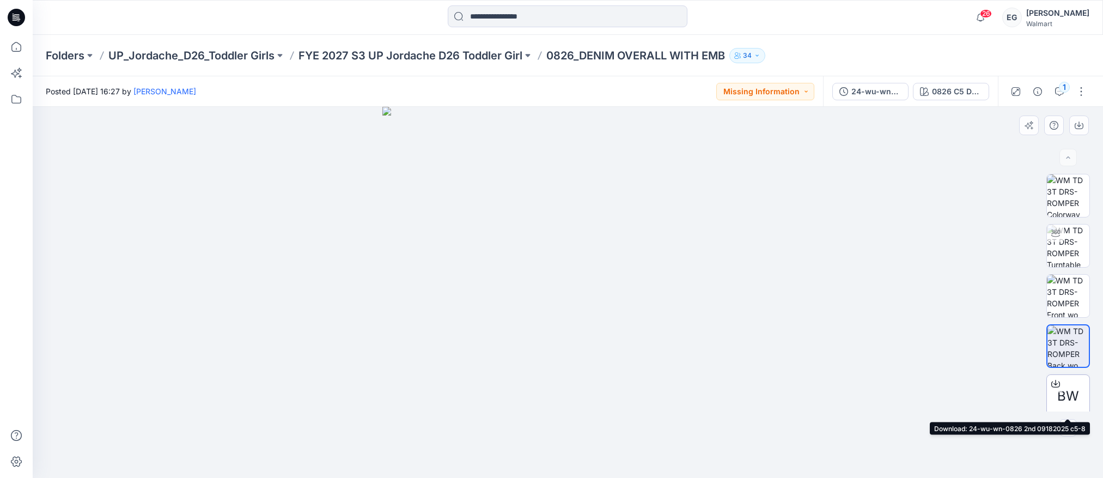
click at [1067, 388] on span "BW" at bounding box center [1069, 396] width 22 height 20
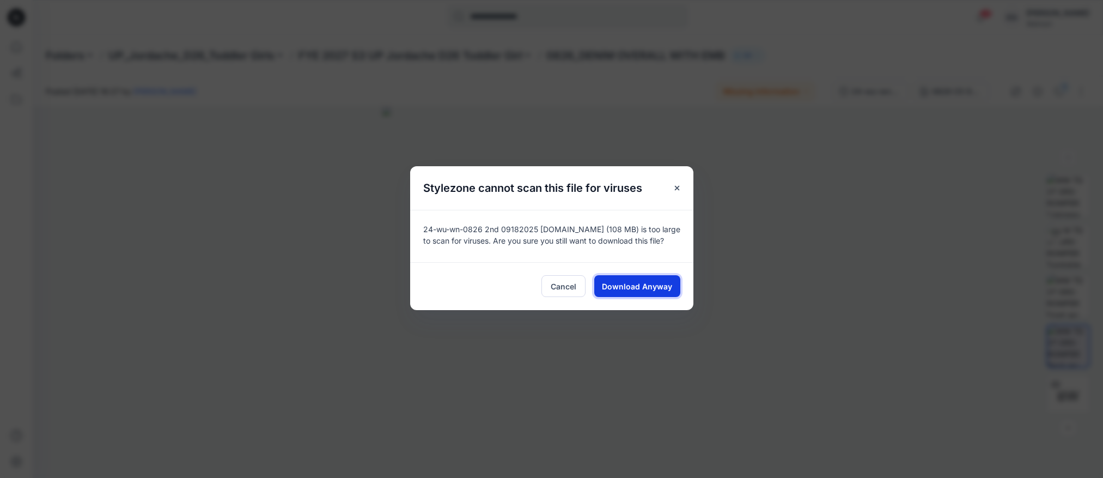
click at [617, 283] on span "Download Anyway" at bounding box center [637, 286] width 70 height 11
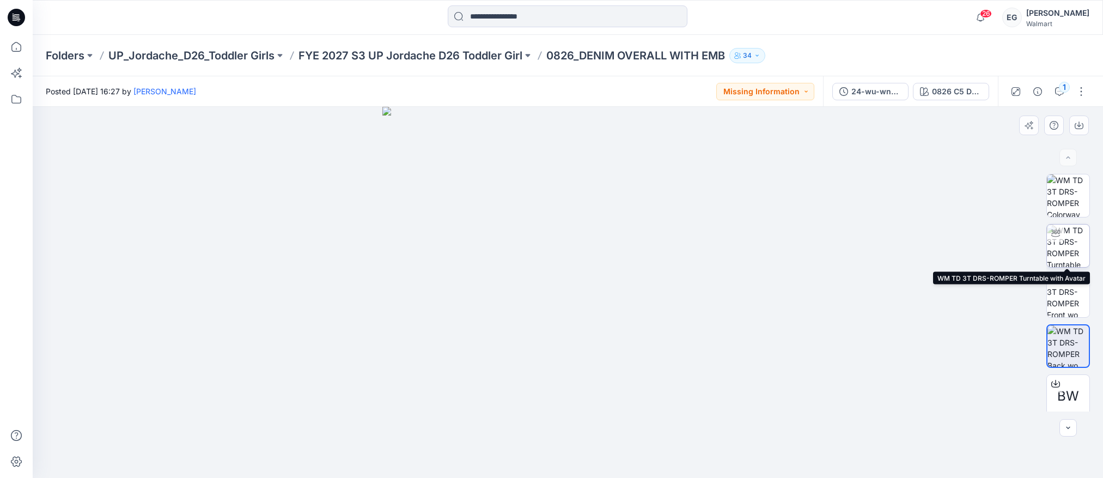
click at [1060, 251] on img at bounding box center [1068, 245] width 42 height 42
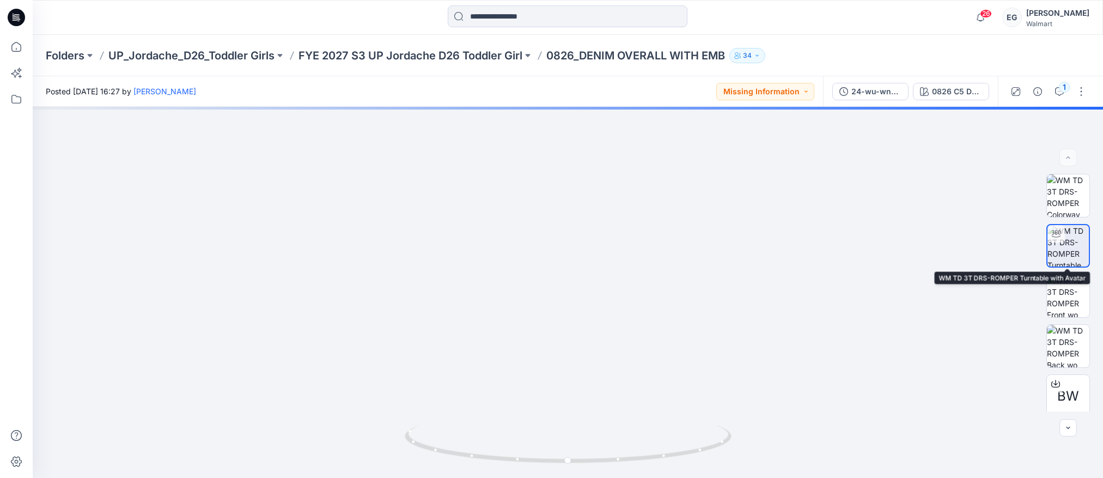
scroll to position [2, 0]
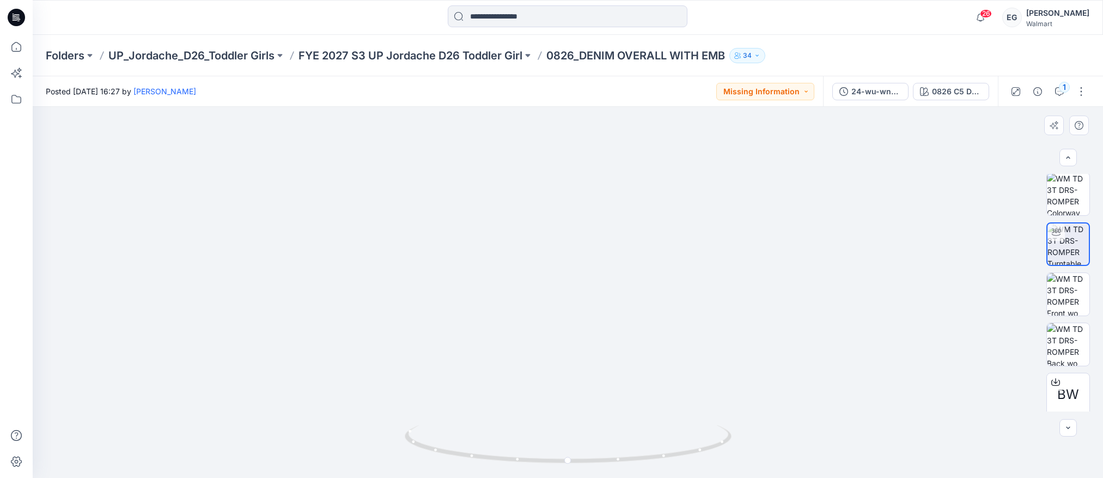
drag, startPoint x: 557, startPoint y: 282, endPoint x: 745, endPoint y: 277, distance: 188.0
click at [746, 53] on img at bounding box center [568, 53] width 460 height 0
drag, startPoint x: 646, startPoint y: 318, endPoint x: 719, endPoint y: 317, distance: 73.6
click at [720, 317] on div at bounding box center [568, 292] width 1071 height 371
drag, startPoint x: 652, startPoint y: 244, endPoint x: 634, endPoint y: 227, distance: 24.7
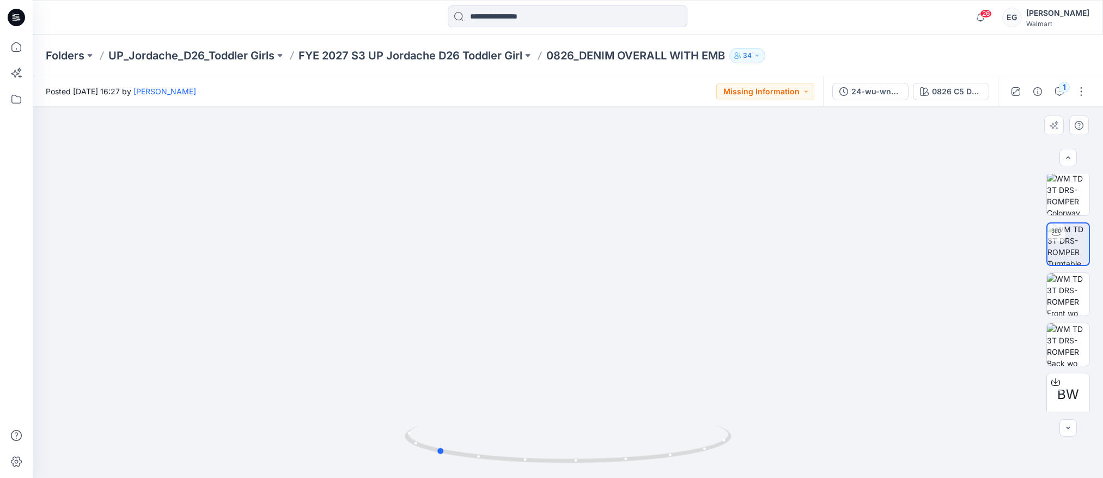
click at [658, 244] on div at bounding box center [568, 292] width 1071 height 371
click at [1084, 88] on button "button" at bounding box center [1081, 91] width 17 height 17
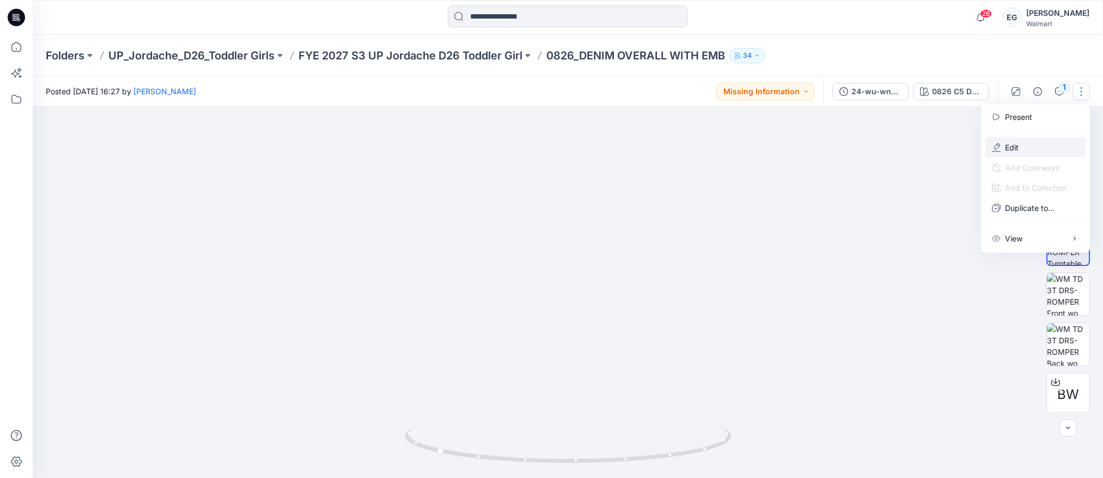
click at [1020, 149] on button "Edit" at bounding box center [1036, 147] width 100 height 20
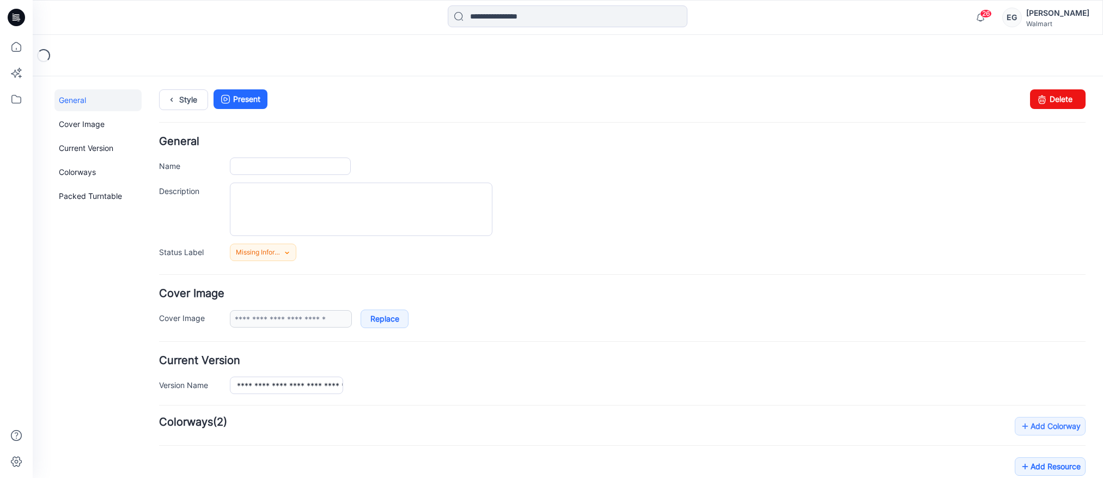
type input "**********"
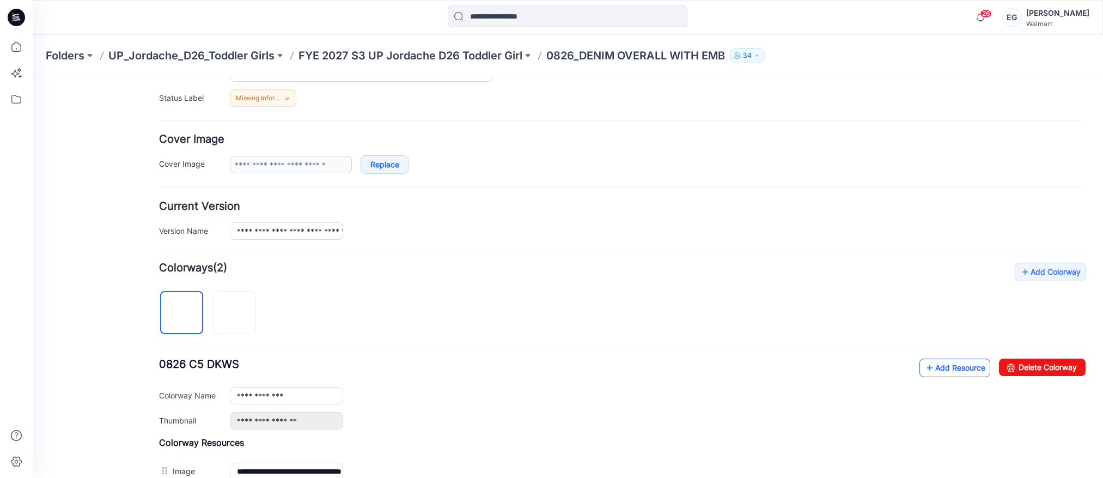
click at [935, 368] on link "Add Resource" at bounding box center [955, 367] width 71 height 19
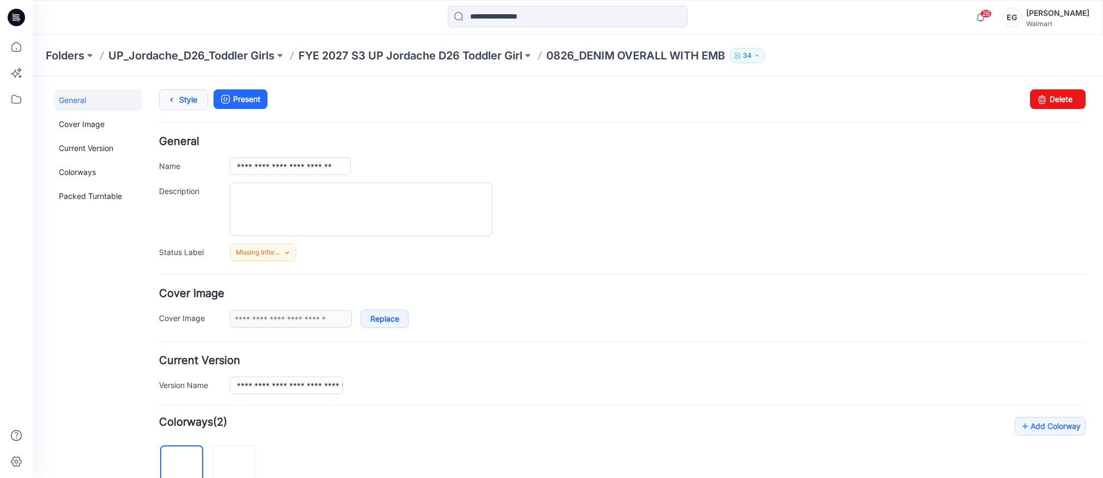
drag, startPoint x: 187, startPoint y: 102, endPoint x: 196, endPoint y: 93, distance: 12.7
click at [187, 102] on link "Style" at bounding box center [183, 99] width 49 height 21
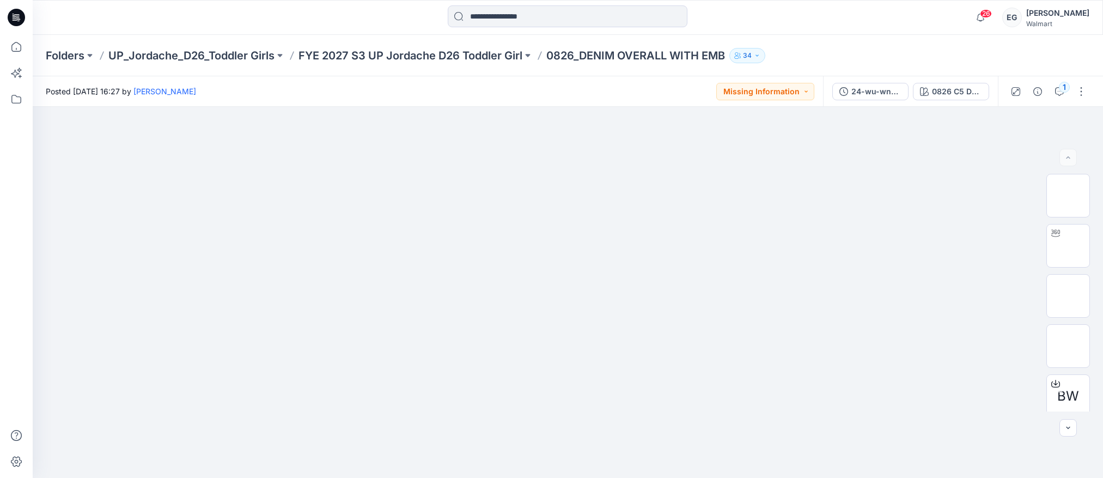
click at [436, 56] on p "FYE 2027 S3 UP Jordache D26 Toddler Girl" at bounding box center [411, 55] width 224 height 15
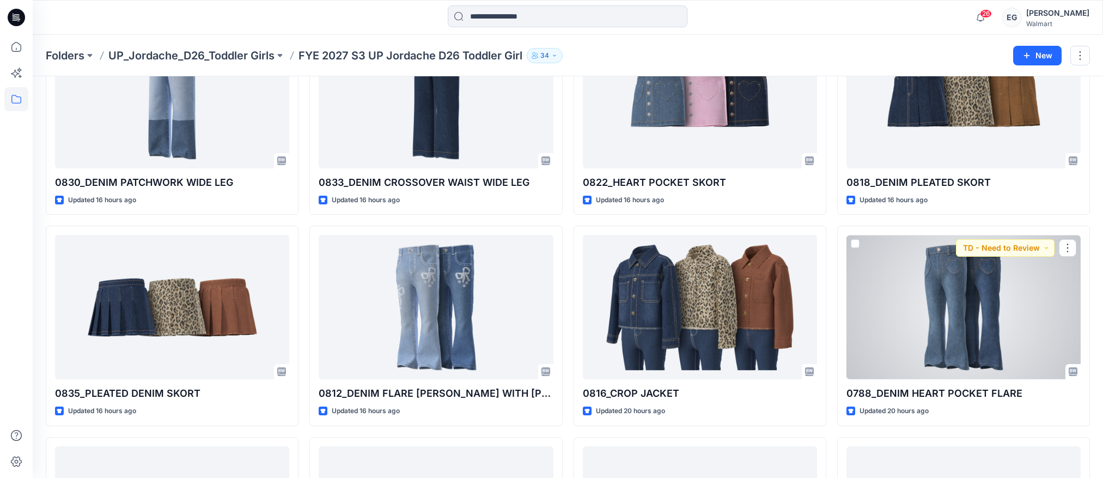
scroll to position [701, 0]
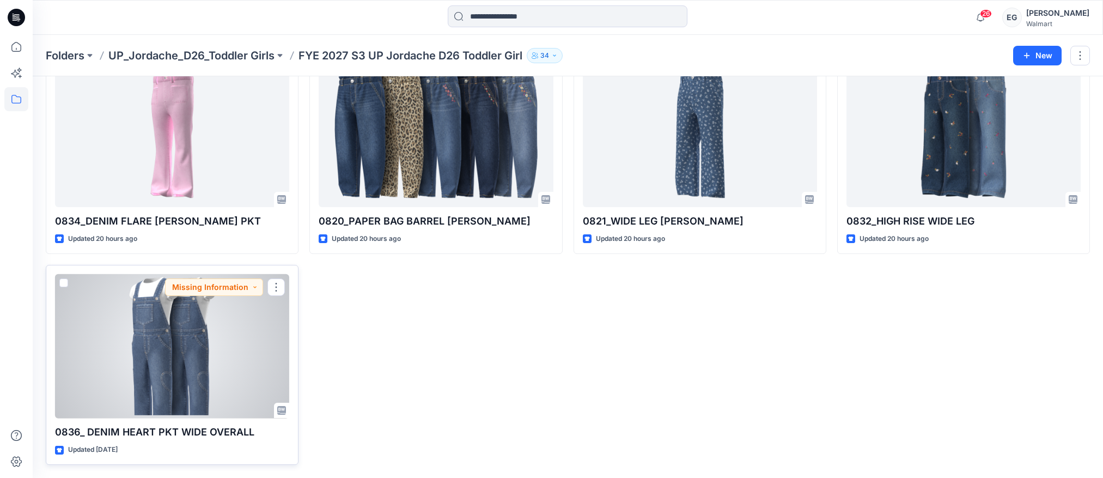
click at [176, 391] on div at bounding box center [172, 346] width 234 height 144
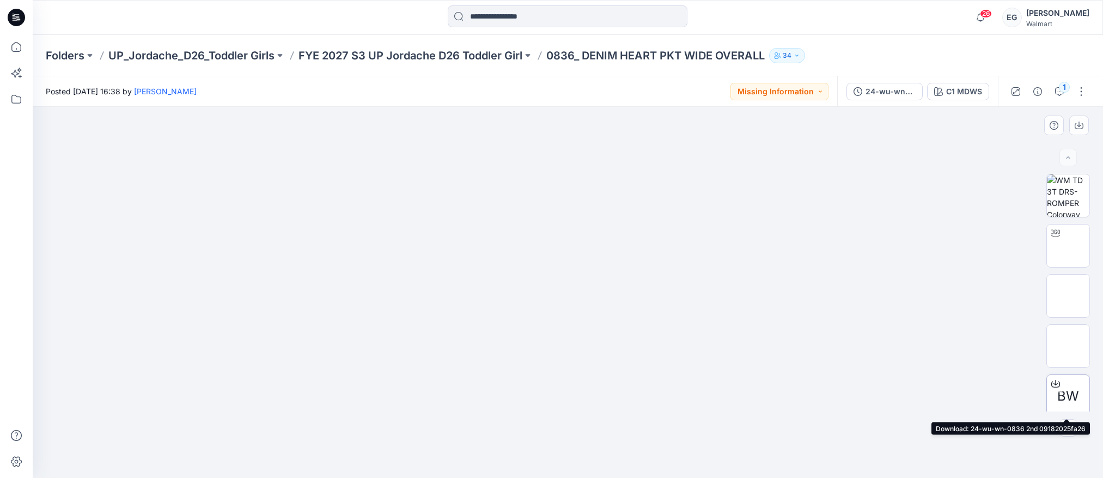
click at [1065, 398] on span "BW" at bounding box center [1069, 396] width 22 height 20
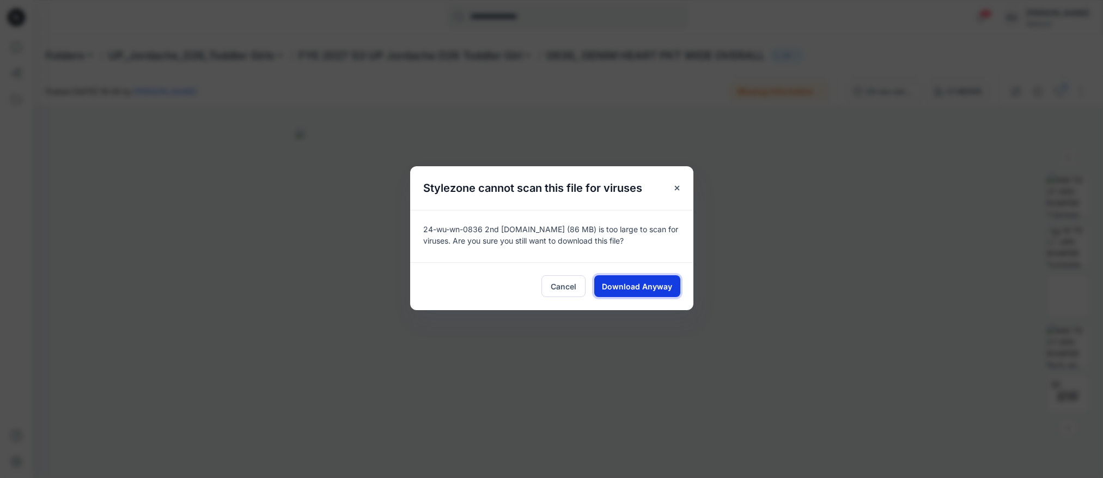
click at [661, 289] on span "Download Anyway" at bounding box center [637, 286] width 70 height 11
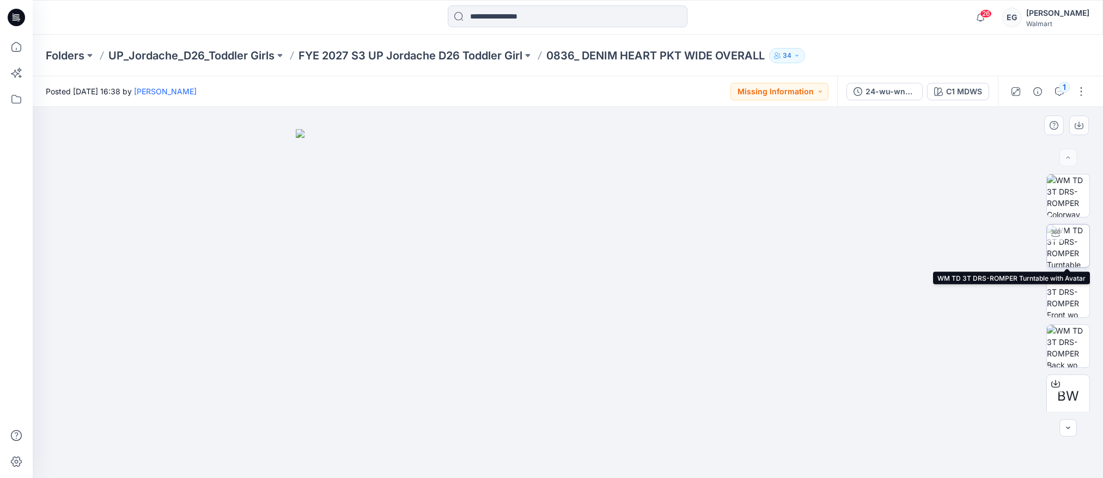
click at [1066, 240] on img at bounding box center [1068, 245] width 42 height 42
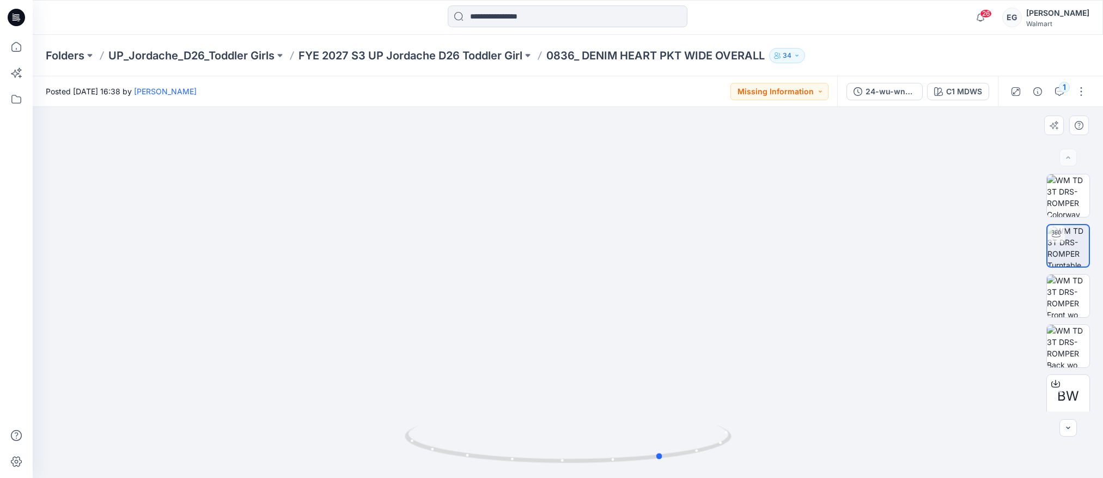
drag, startPoint x: 563, startPoint y: 265, endPoint x: 653, endPoint y: 260, distance: 90.0
click at [658, 260] on div at bounding box center [568, 292] width 1071 height 371
drag, startPoint x: 552, startPoint y: 280, endPoint x: 636, endPoint y: 287, distance: 83.7
click at [636, 287] on div at bounding box center [568, 292] width 1071 height 371
click at [1085, 90] on button "button" at bounding box center [1081, 91] width 17 height 17
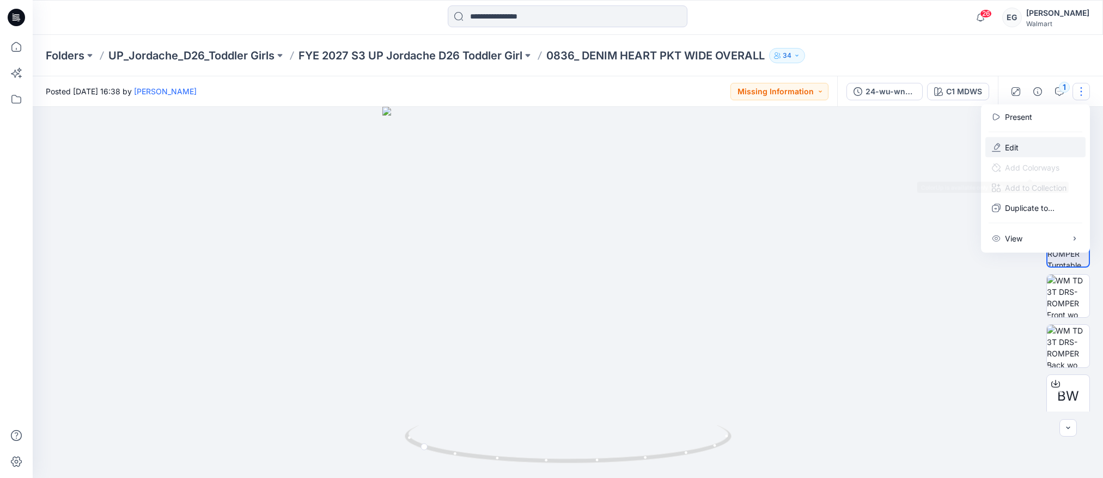
click at [1016, 145] on p "Edit" at bounding box center [1012, 147] width 14 height 11
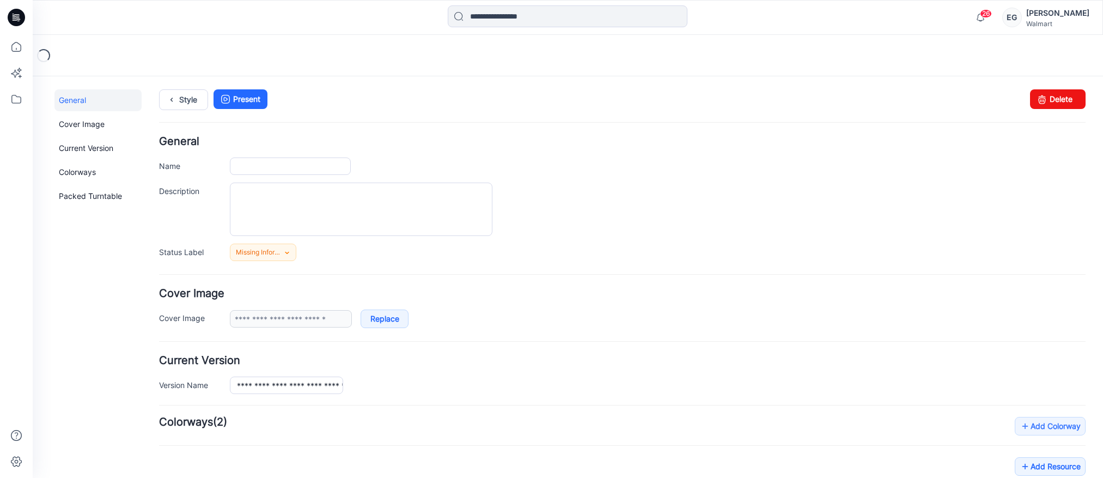
type input "**********"
type input "*******"
type input "**********"
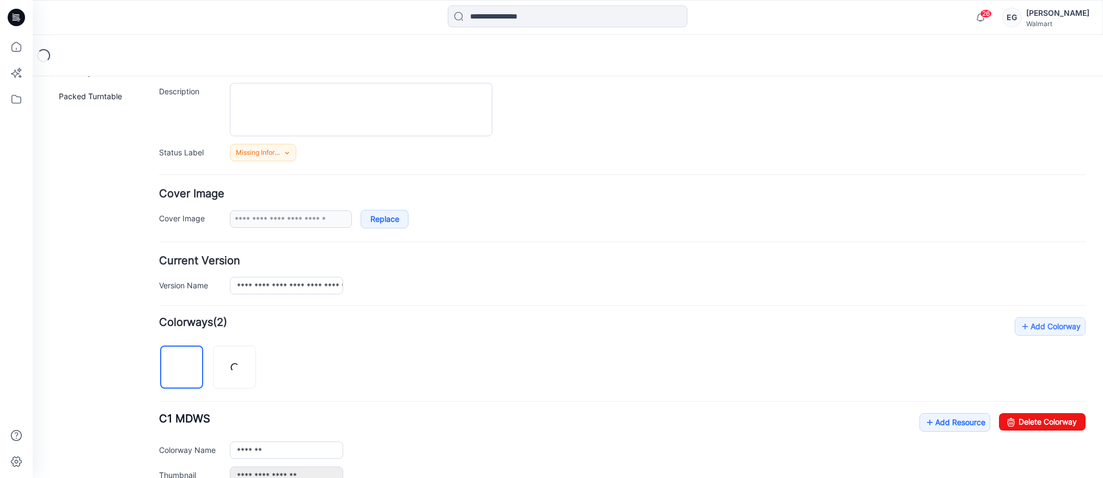
scroll to position [105, 0]
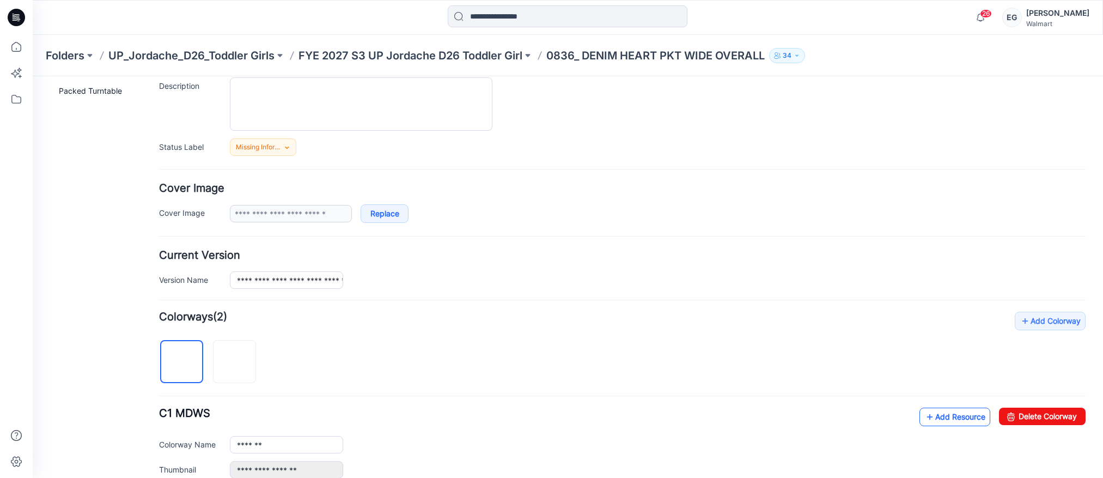
click at [944, 415] on link "Add Resource" at bounding box center [955, 417] width 71 height 19
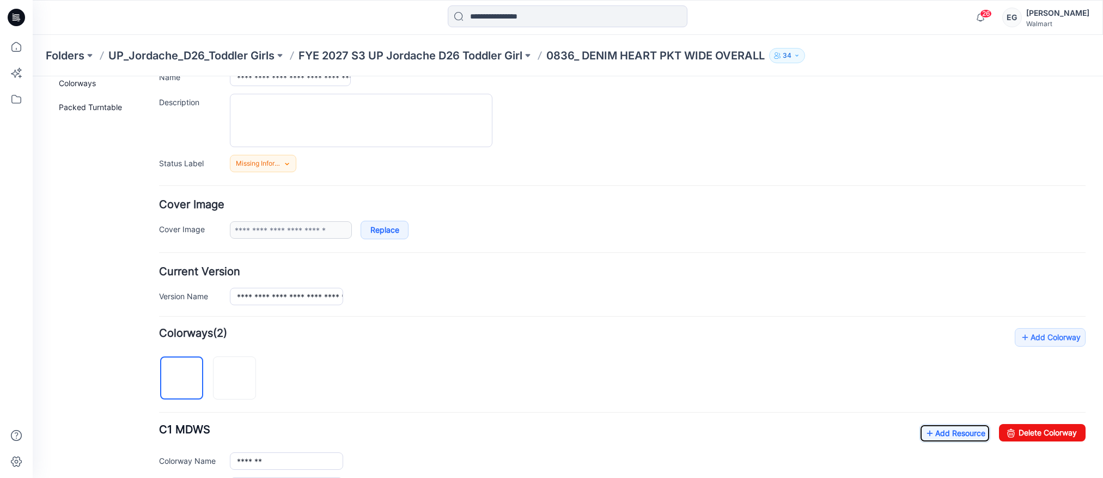
scroll to position [0, 0]
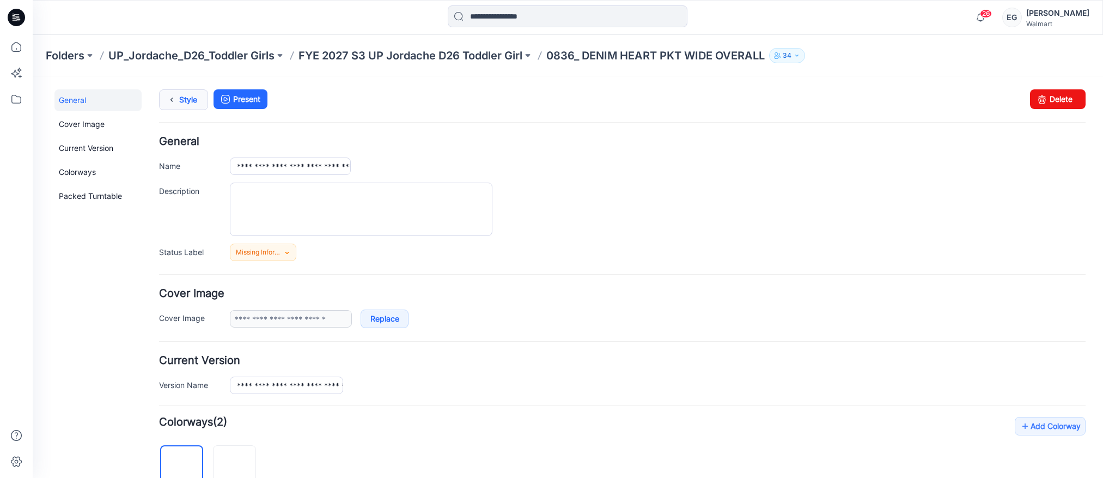
click at [178, 101] on icon at bounding box center [171, 100] width 15 height 20
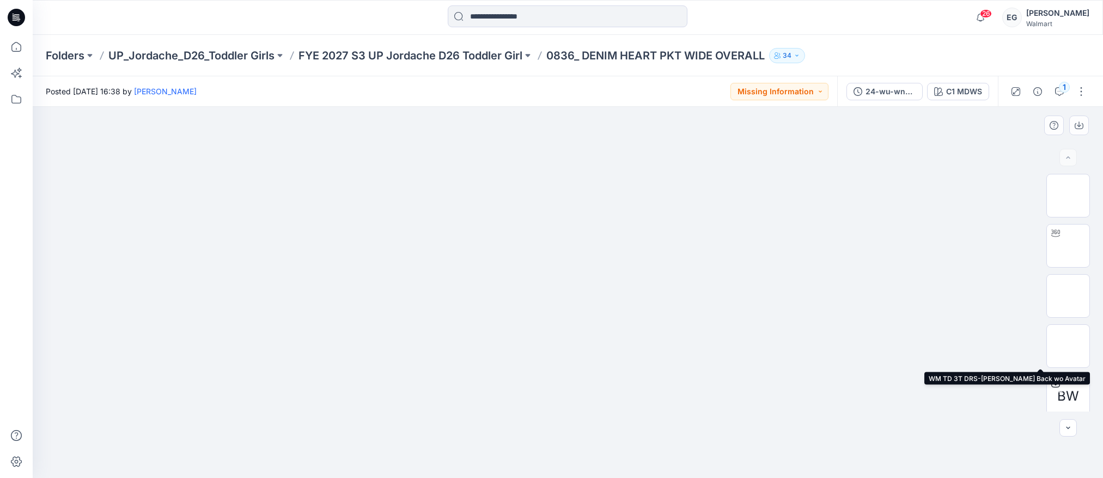
scroll to position [107, 0]
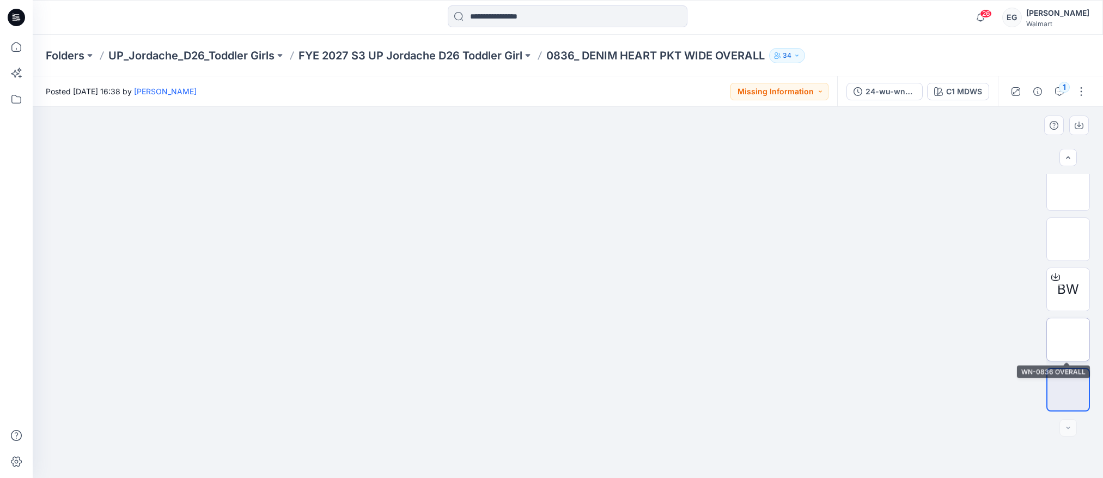
click at [1068, 339] on img at bounding box center [1068, 339] width 0 height 0
click at [1039, 91] on icon "button" at bounding box center [1038, 91] width 9 height 9
